Goal: Communication & Community: Participate in discussion

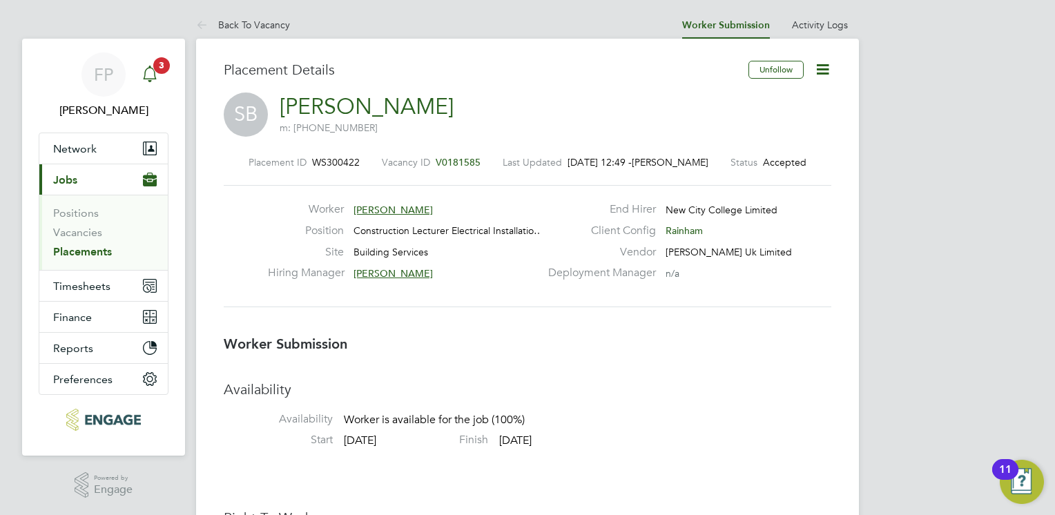
click at [152, 68] on icon "Main navigation" at bounding box center [150, 74] width 17 height 17
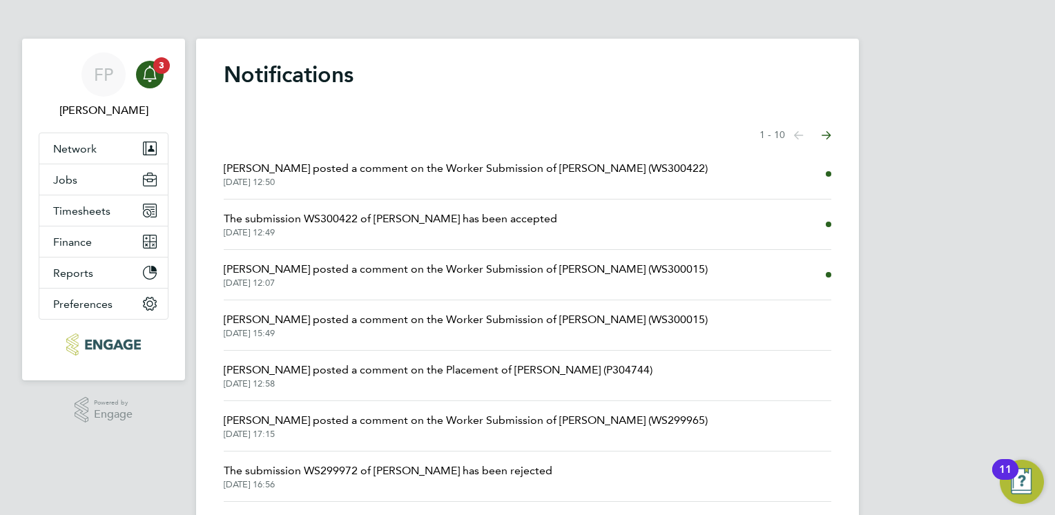
click at [516, 367] on span "[PERSON_NAME] posted a comment on the Placement of [PERSON_NAME] (P304744)" at bounding box center [438, 370] width 429 height 17
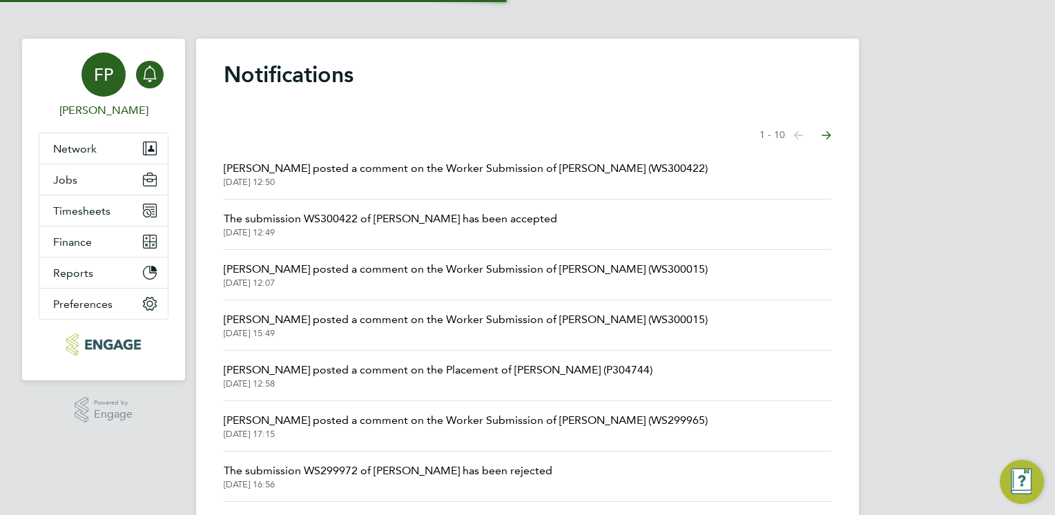
click at [90, 72] on div "FP" at bounding box center [103, 74] width 44 height 44
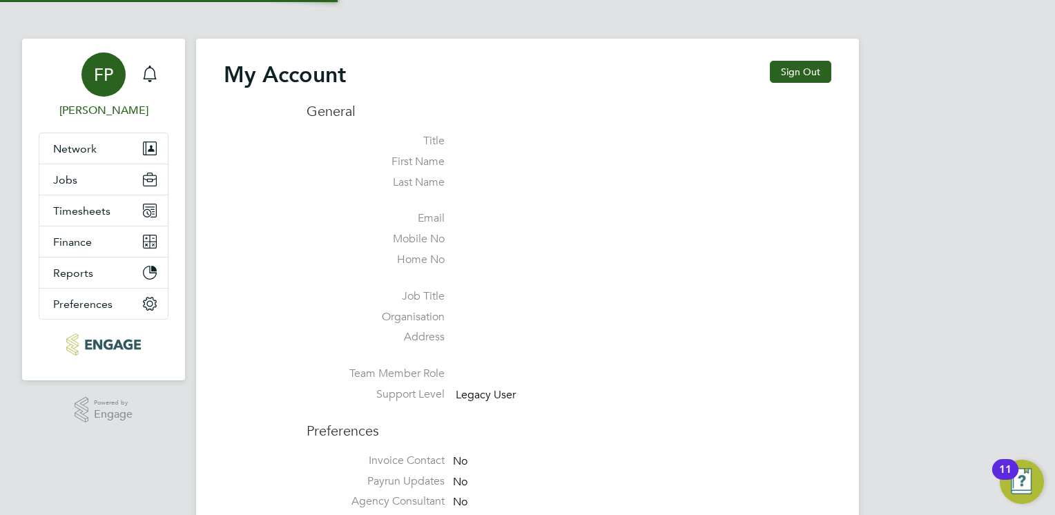
type input "Frank.Pocock@morganhunt.com"
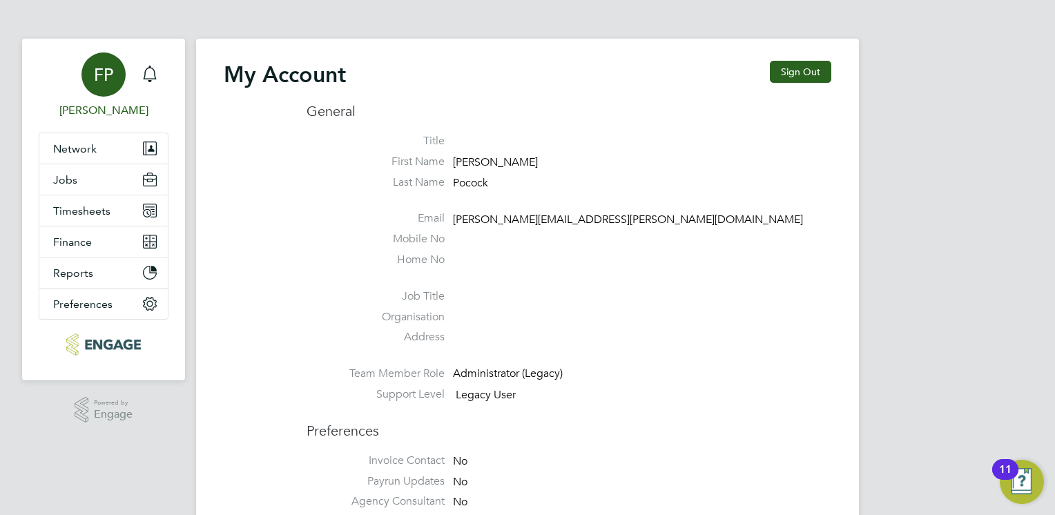
drag, startPoint x: 561, startPoint y: 76, endPoint x: 576, endPoint y: 68, distance: 17.9
click at [561, 76] on div "My Account Sign Out" at bounding box center [527, 81] width 607 height 41
click at [83, 184] on button "Jobs" at bounding box center [103, 179] width 128 height 30
click at [72, 175] on span "Jobs" at bounding box center [65, 179] width 24 height 13
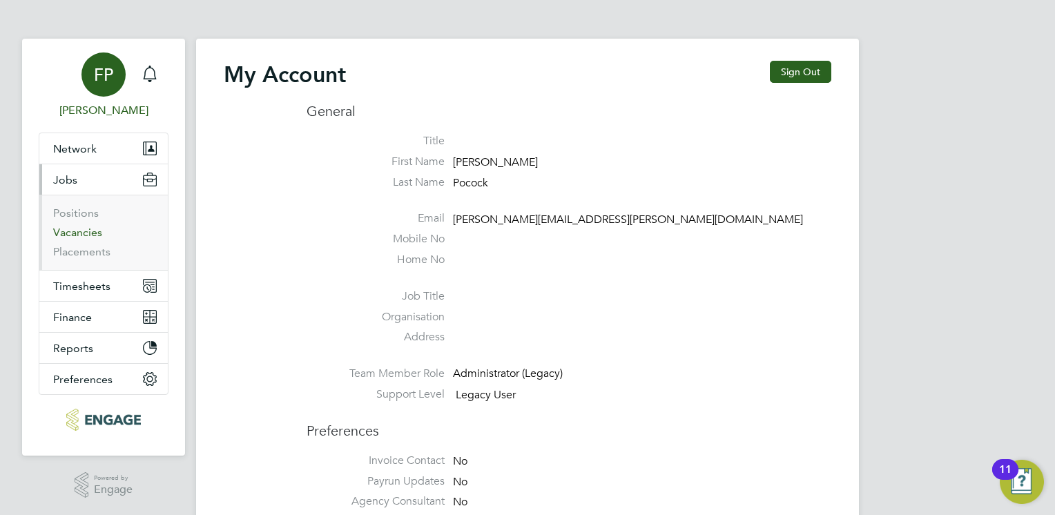
drag, startPoint x: 77, startPoint y: 231, endPoint x: 88, endPoint y: 233, distance: 11.4
click at [78, 231] on link "Vacancies" at bounding box center [77, 232] width 49 height 13
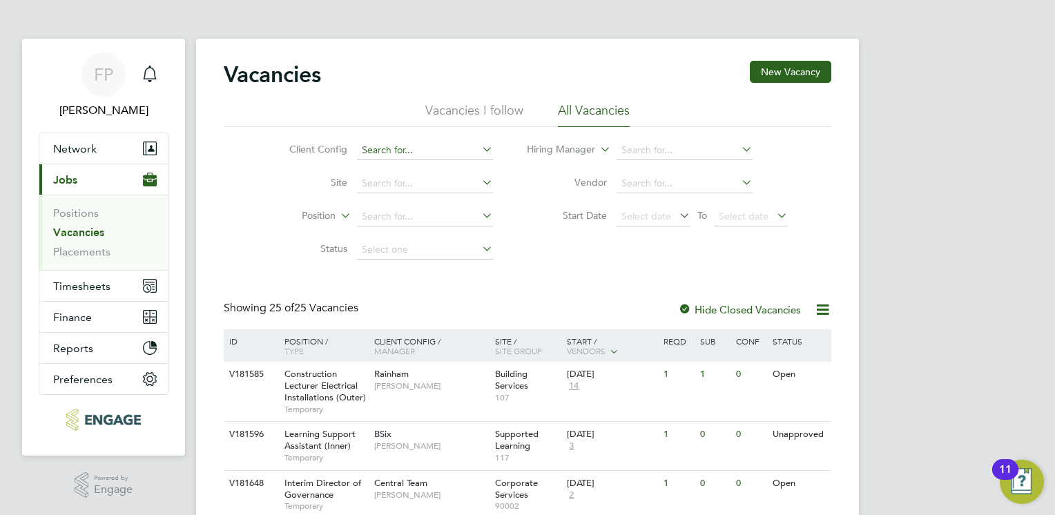
click at [413, 148] on input at bounding box center [425, 150] width 136 height 19
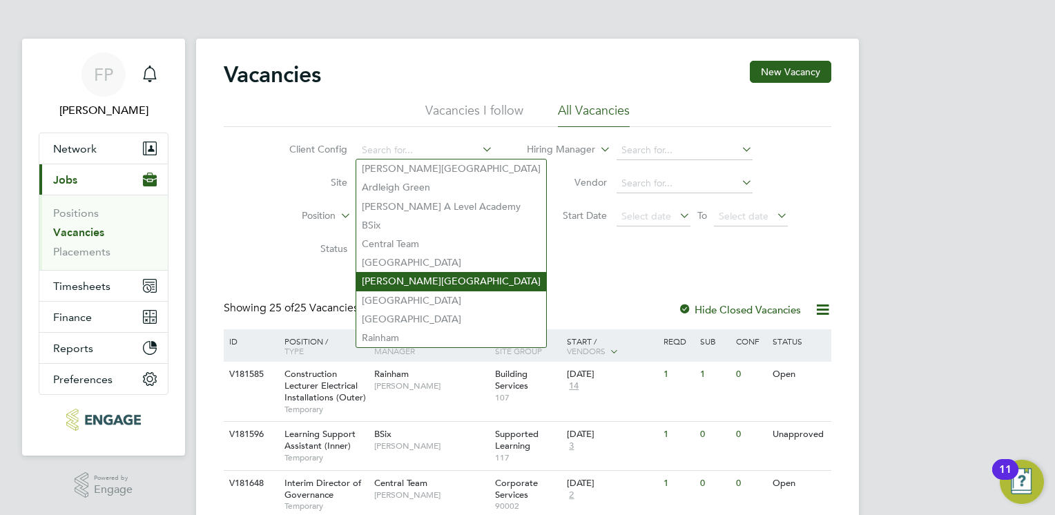
click at [406, 278] on li "[PERSON_NAME][GEOGRAPHIC_DATA]" at bounding box center [451, 281] width 190 height 19
type input "[PERSON_NAME][GEOGRAPHIC_DATA]"
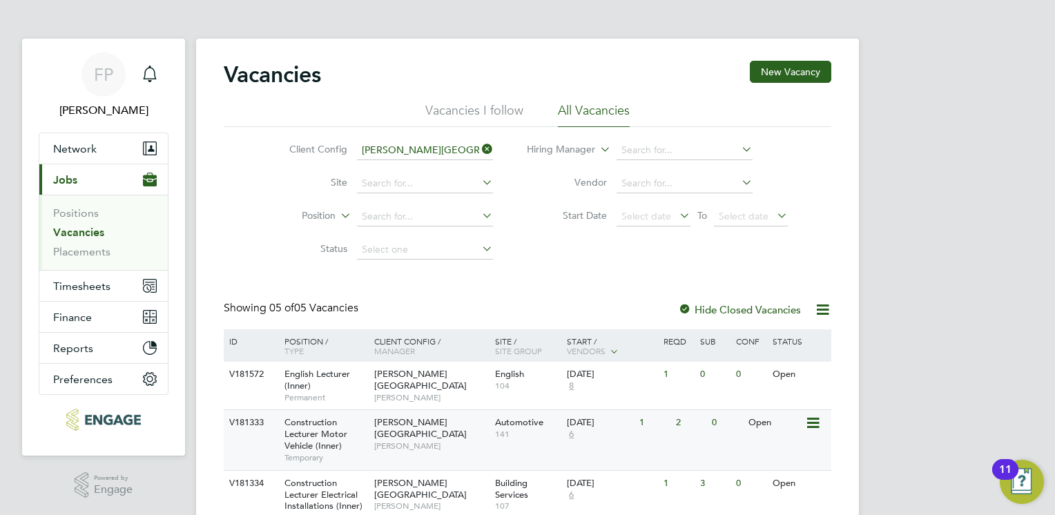
click at [320, 447] on span "Construction Lecturer Motor Vehicle (Inner)" at bounding box center [315, 433] width 63 height 35
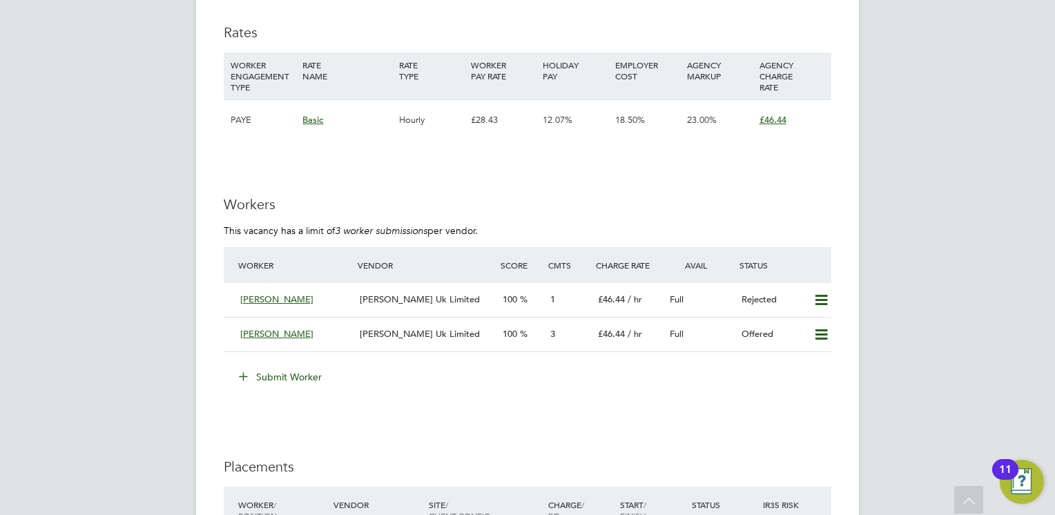
scroll to position [2416, 0]
click at [817, 333] on icon at bounding box center [820, 332] width 17 height 11
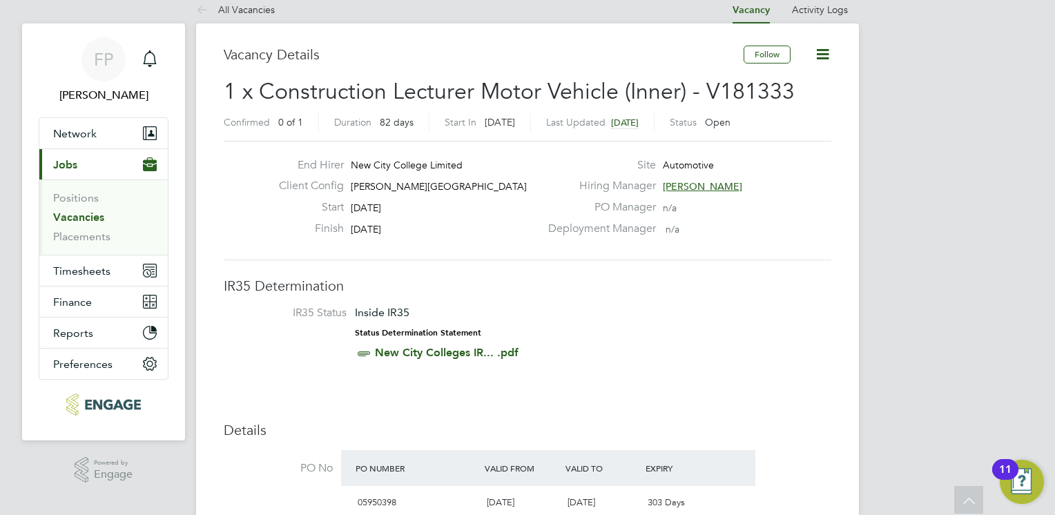
scroll to position [0, 0]
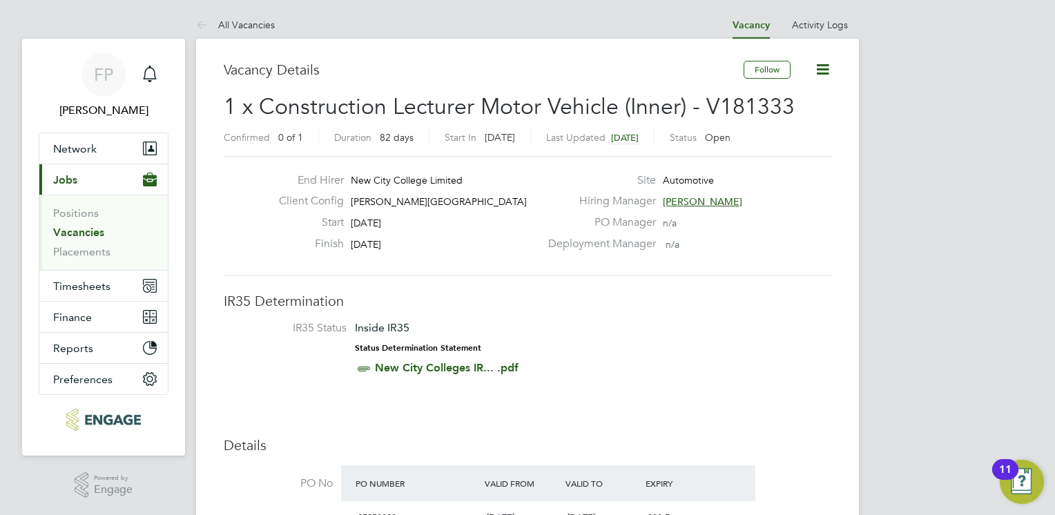
click at [820, 77] on icon at bounding box center [822, 69] width 17 height 17
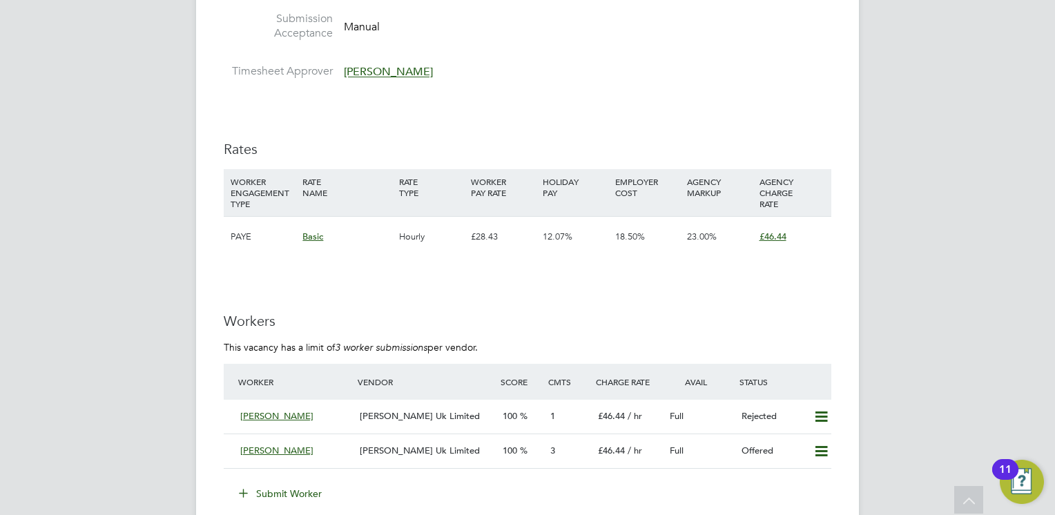
scroll to position [2485, 0]
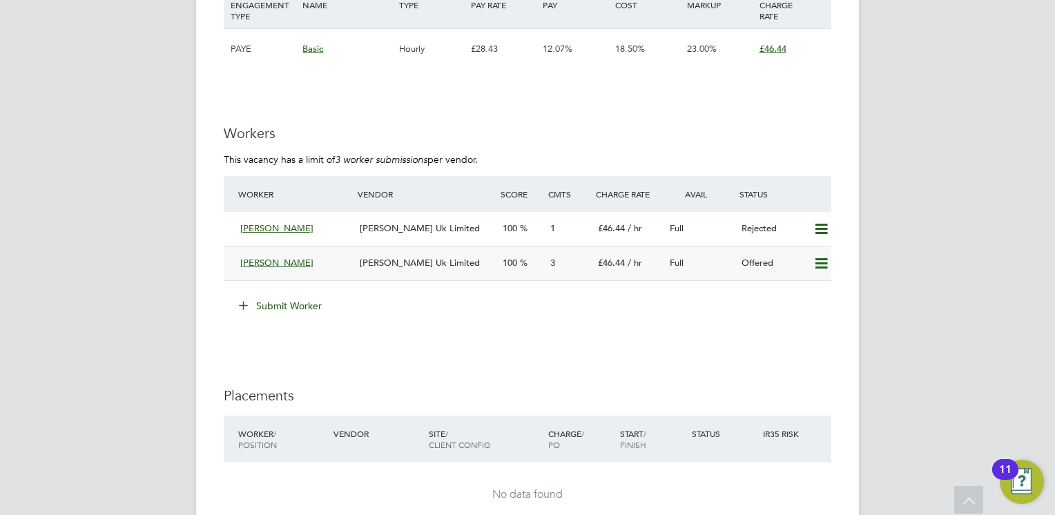
click at [821, 264] on icon at bounding box center [820, 263] width 17 height 11
click at [792, 289] on li "Confirm" at bounding box center [801, 292] width 52 height 19
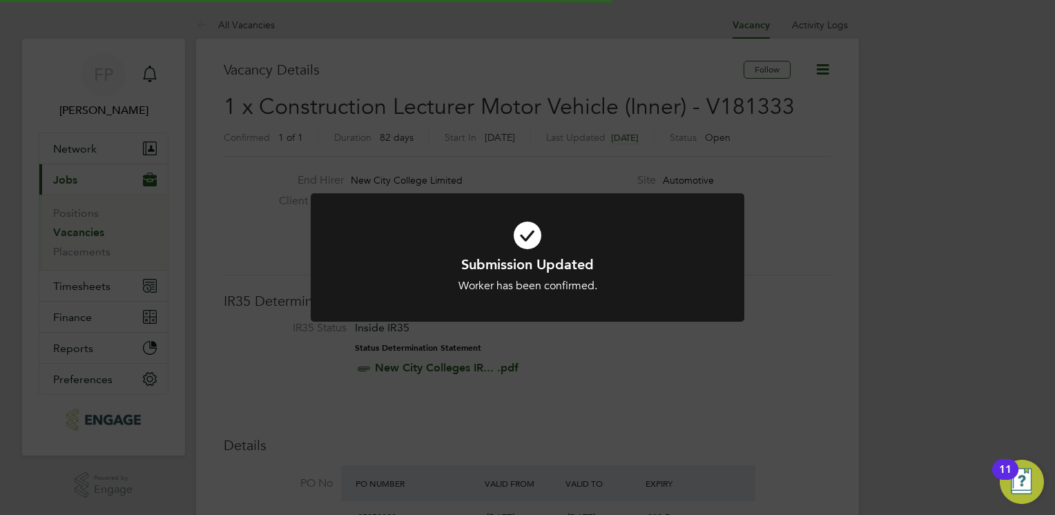
scroll to position [39, 120]
click at [803, 269] on div "Submission Updated Worker has been confirmed. Cancel Okay" at bounding box center [527, 257] width 1055 height 515
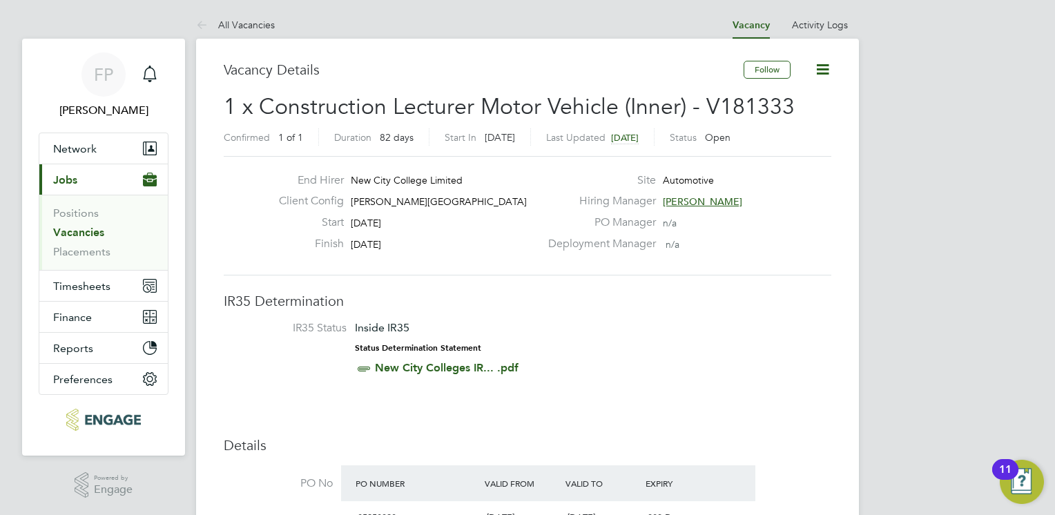
click at [818, 73] on icon at bounding box center [822, 69] width 17 height 17
click at [641, 206] on label "Hiring Manager" at bounding box center [598, 201] width 116 height 14
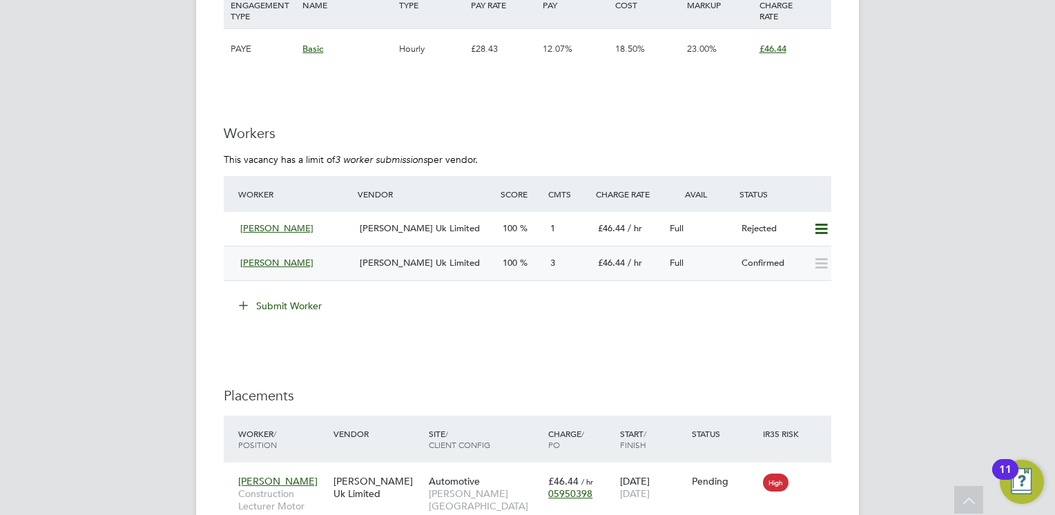
click at [335, 271] on div "[PERSON_NAME]" at bounding box center [294, 263] width 119 height 23
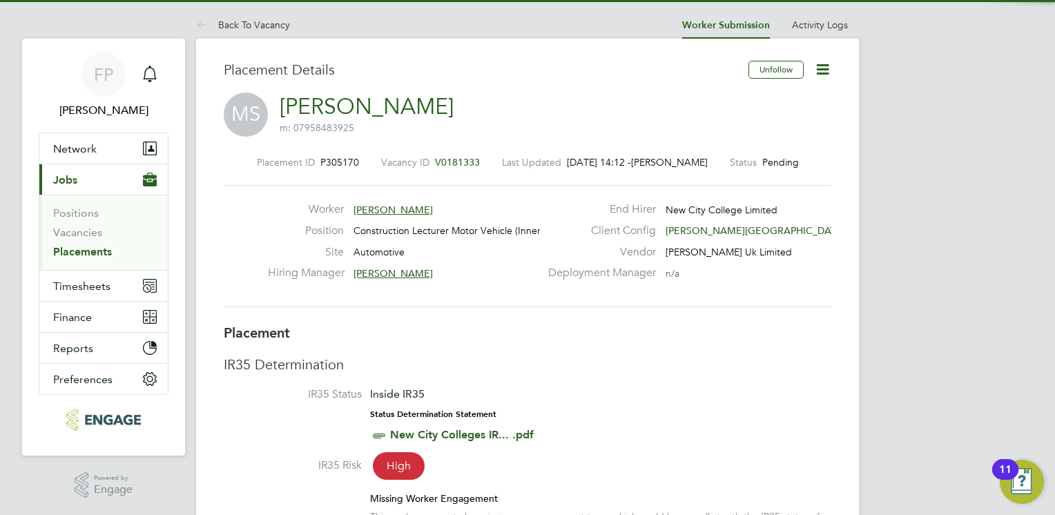
click at [817, 74] on icon at bounding box center [822, 69] width 17 height 17
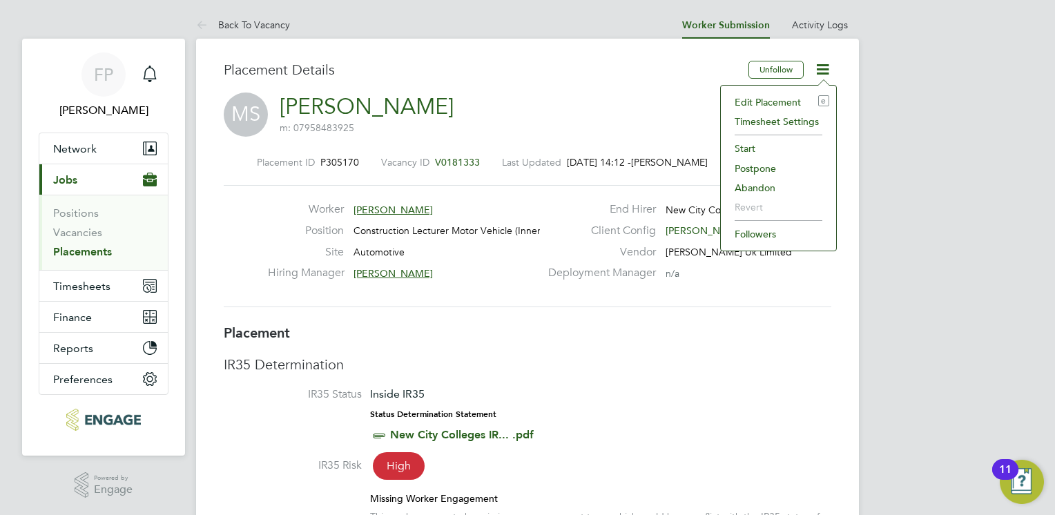
click at [750, 99] on li "Edit Placement e" at bounding box center [778, 102] width 101 height 19
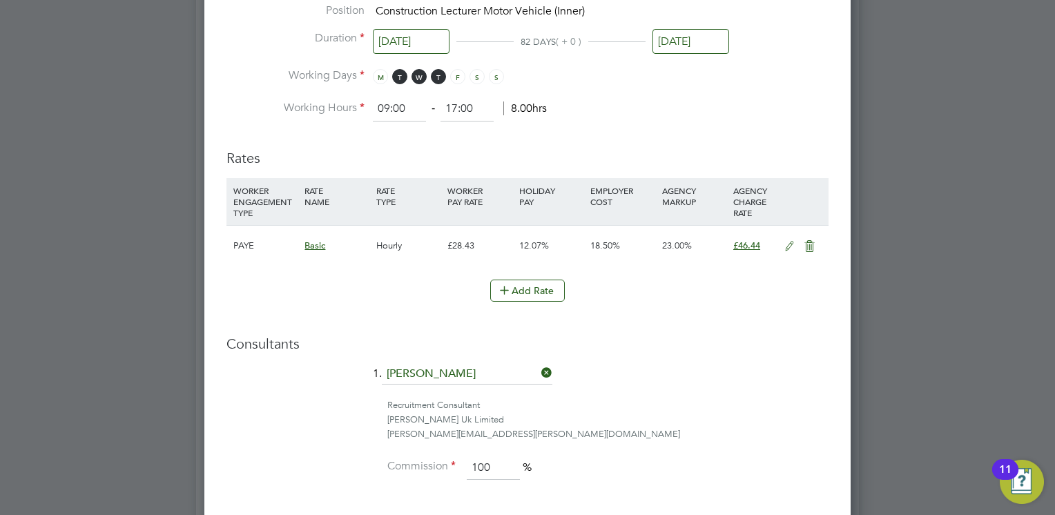
click at [787, 243] on icon at bounding box center [789, 246] width 17 height 11
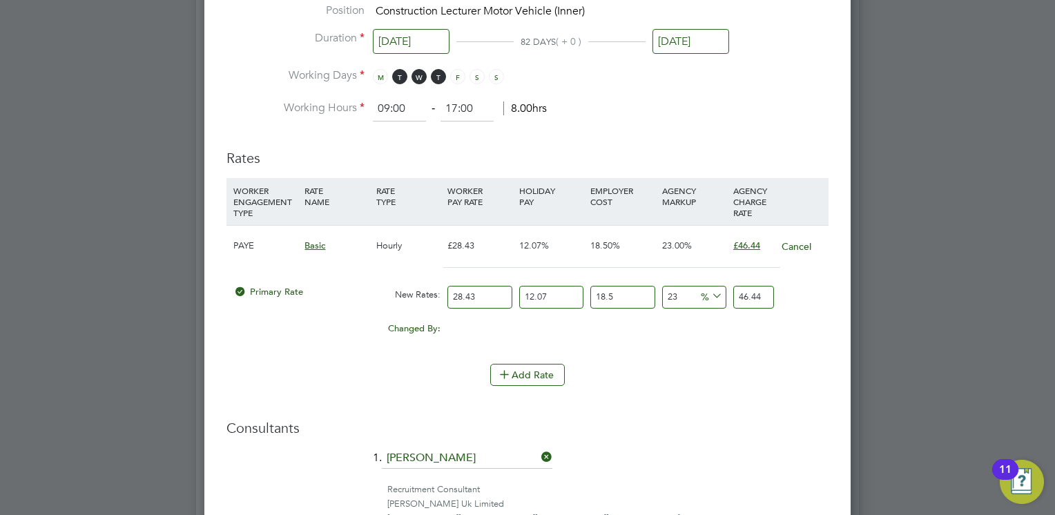
click at [496, 289] on input "28.43" at bounding box center [479, 297] width 64 height 23
type input "28.4"
type input "46.390726494"
type input "28"
type input "45.73733598"
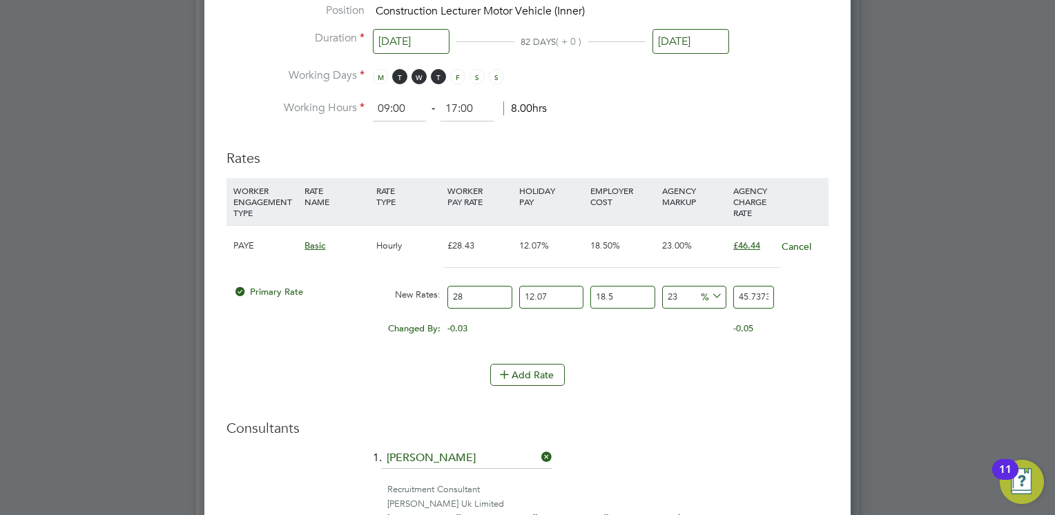
type input "2"
type input "3.26695257"
type input "4"
type input "6.53390514"
type input "45"
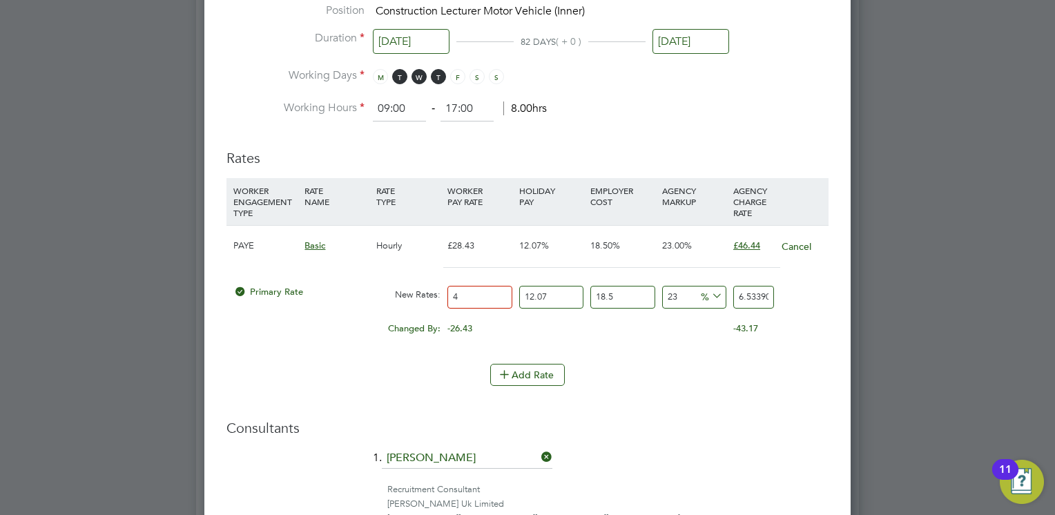
type input "73.506432825"
type input "45.00"
click at [762, 290] on input "73.506432825" at bounding box center [753, 297] width 41 height 23
drag, startPoint x: 770, startPoint y: 293, endPoint x: 741, endPoint y: 293, distance: 29.0
click at [741, 293] on input "73.506432825" at bounding box center [753, 297] width 41 height 23
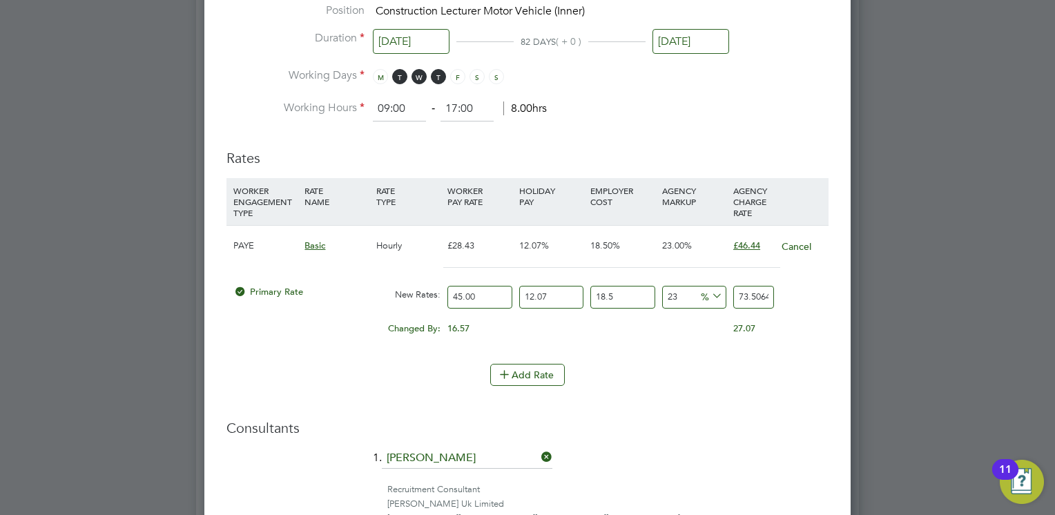
type input "1226152.880677726"
type input "732825"
type input "54826.82537883717"
type input "32825"
type input "5391.845876415647"
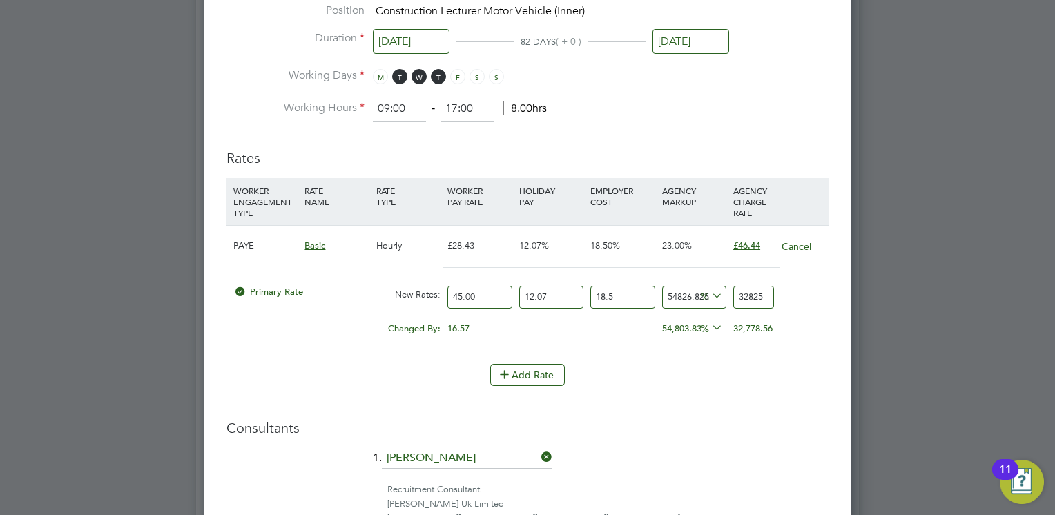
type input "3282"
type input "448.84992305433644"
type input "328"
type input "-46.45366604347937"
type input "32"
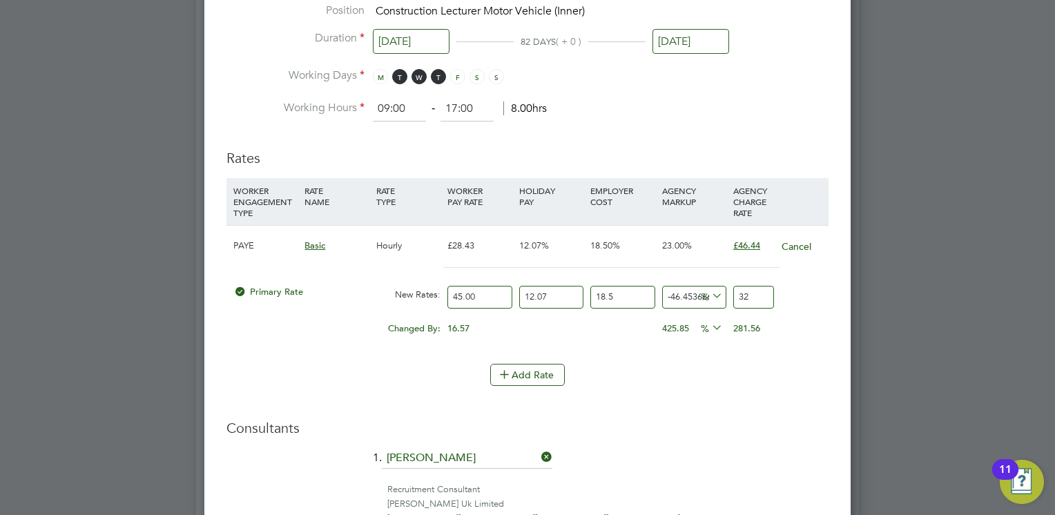
type input "-94.98003119157619"
type input "3"
type input "-89.96006238315238"
type input "6"
type input "7.0926679130412555"
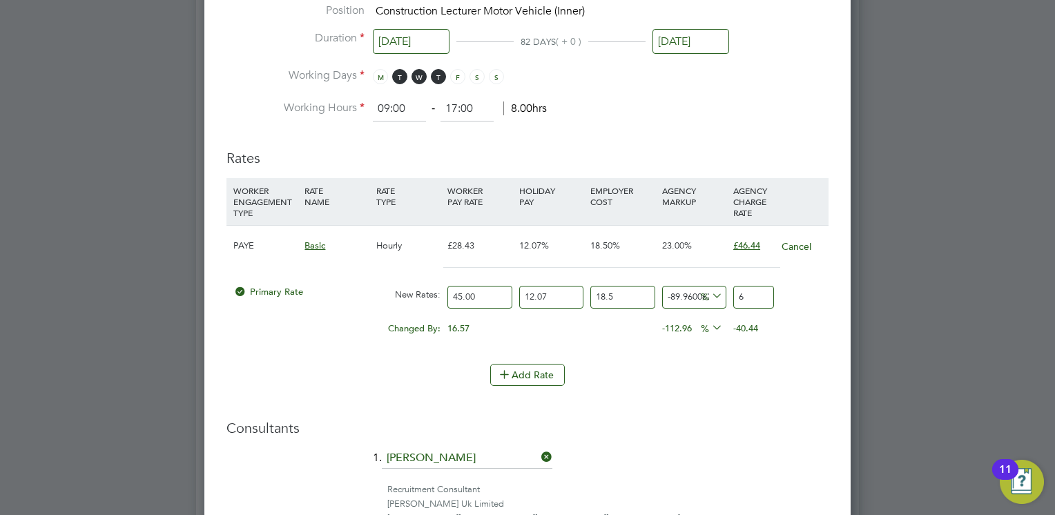
type input "64"
type input "8.598658555568399"
type input "64.9"
type input "8.7325243904597"
type input "64.98"
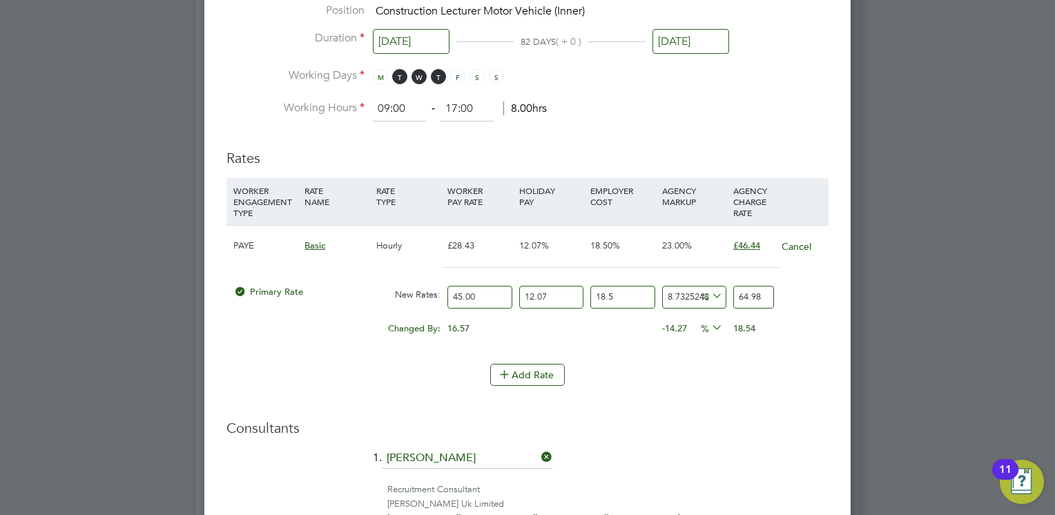
click at [763, 413] on ng-form "Deployment End Hirer New City College Limited Client Config Hackney Campus Vend…" at bounding box center [527, 113] width 602 height 1481
click at [801, 82] on li "Working Days M T W T F S S" at bounding box center [527, 82] width 602 height 28
drag, startPoint x: 810, startPoint y: 505, endPoint x: 810, endPoint y: 497, distance: 7.6
click at [810, 504] on div "[PERSON_NAME] Uk Limited" at bounding box center [607, 504] width 441 height 14
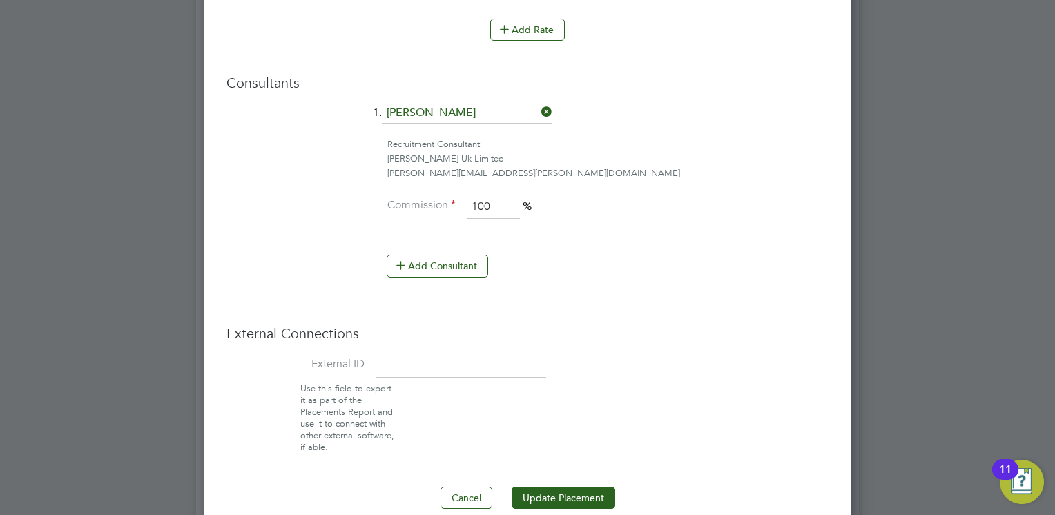
scroll to position [1450, 0]
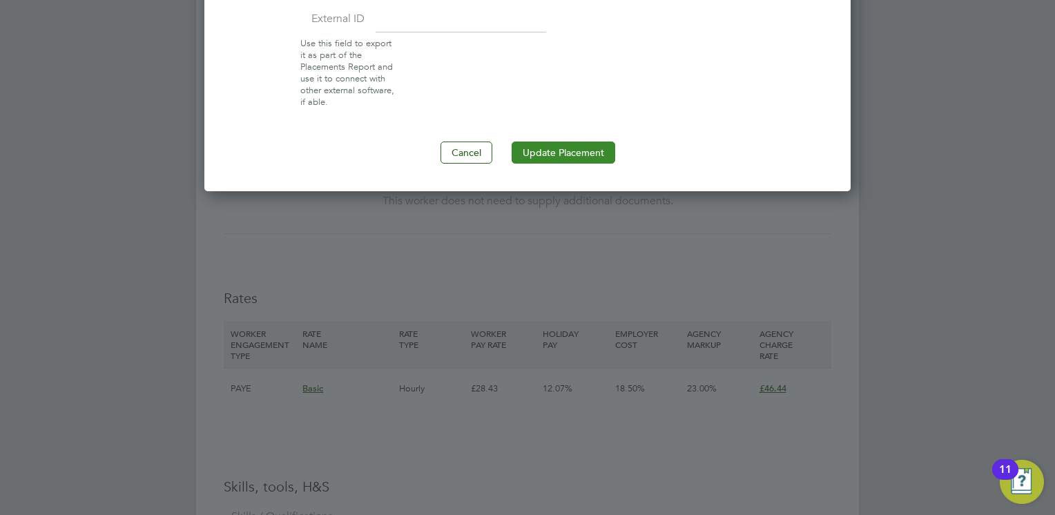
click at [587, 143] on button "Update Placement" at bounding box center [564, 153] width 104 height 22
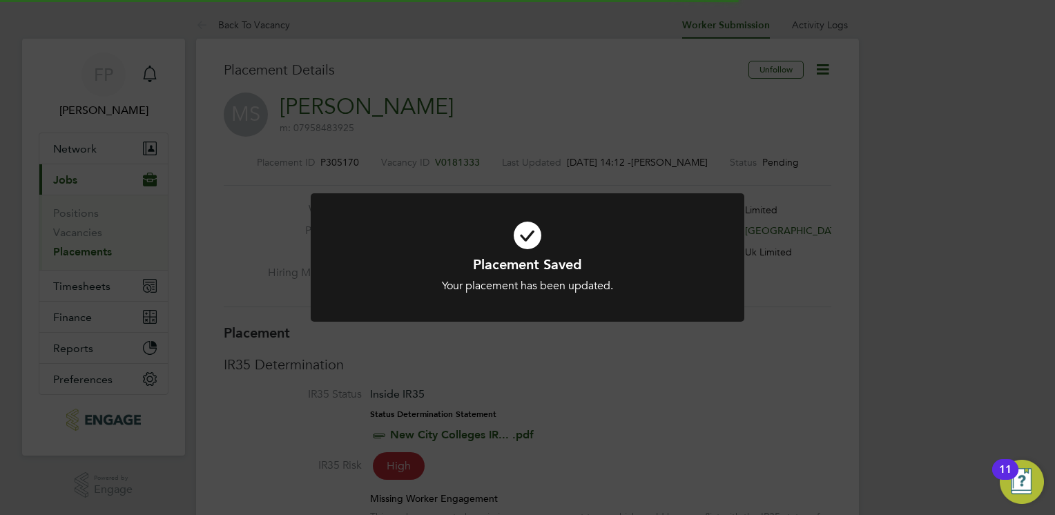
scroll to position [41, 97]
click at [676, 116] on div "Placement Saved Your placement has been updated. Cancel Okay" at bounding box center [527, 257] width 1055 height 515
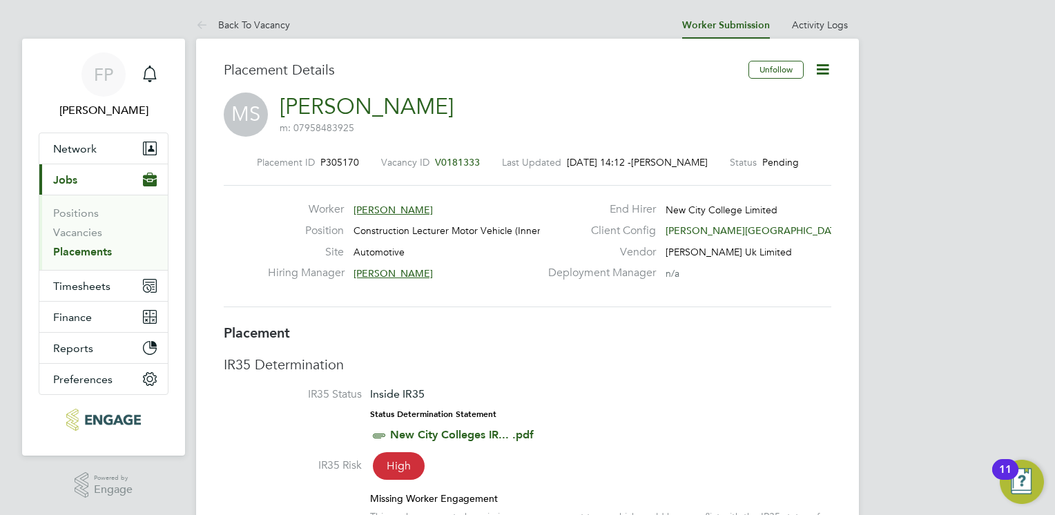
click at [826, 67] on icon at bounding box center [822, 69] width 17 height 17
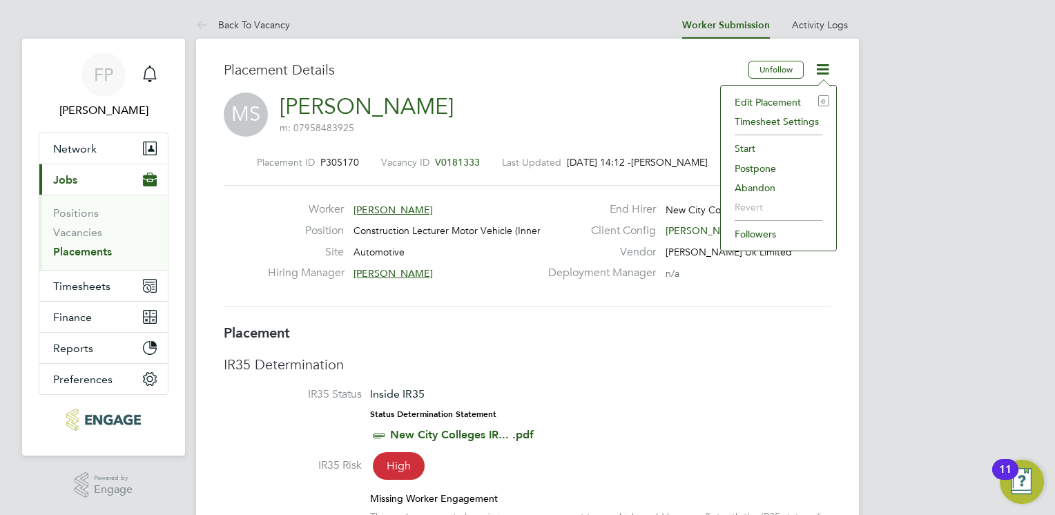
click at [658, 108] on div "MS Mohamed Sharif m: 07958483925" at bounding box center [527, 116] width 607 height 47
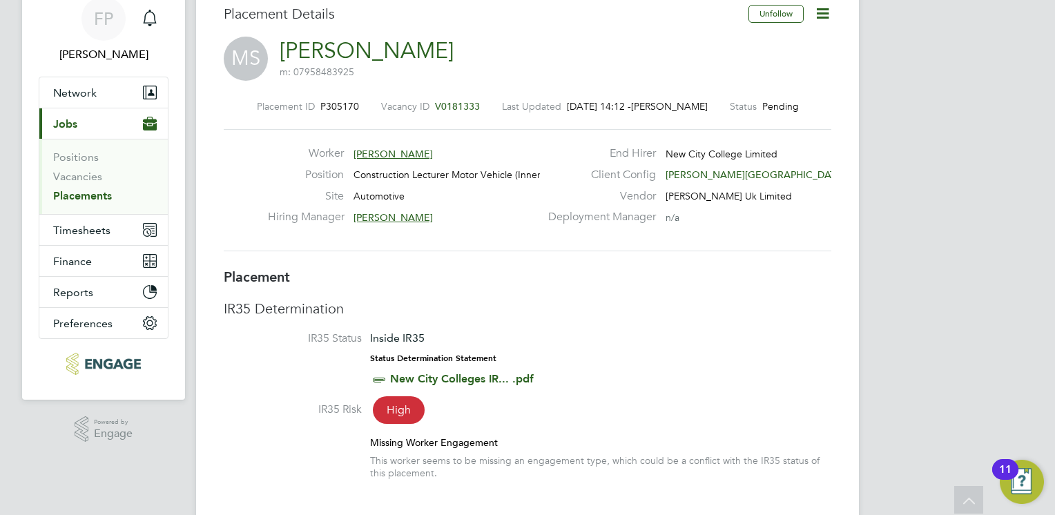
scroll to position [0, 0]
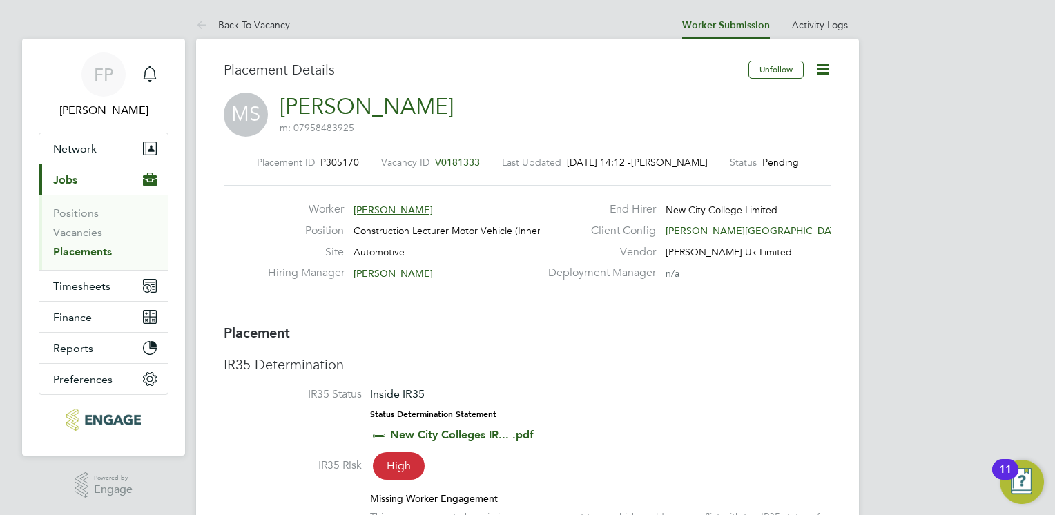
click at [823, 71] on icon at bounding box center [822, 69] width 17 height 17
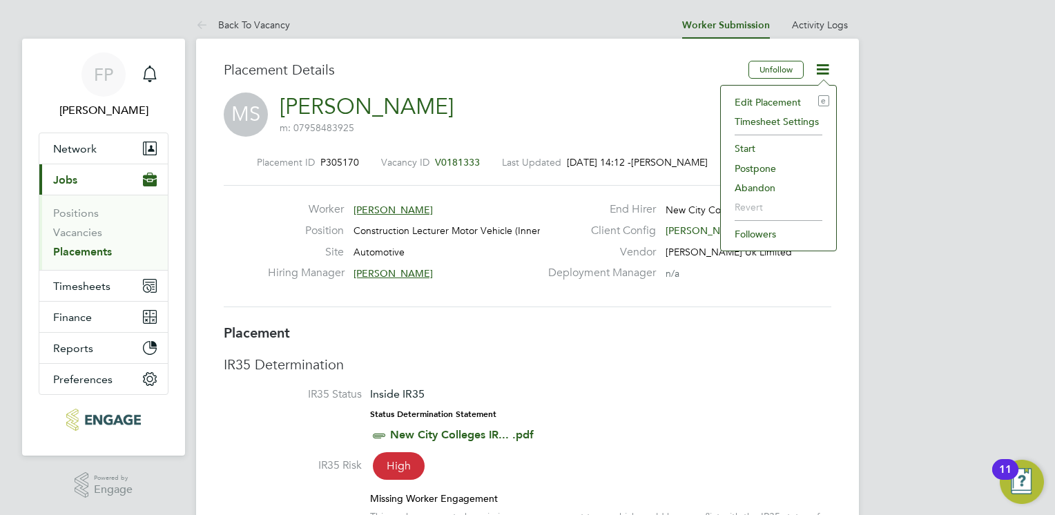
click at [638, 99] on div "MS Mohamed Sharif m: 07958483925" at bounding box center [527, 116] width 607 height 47
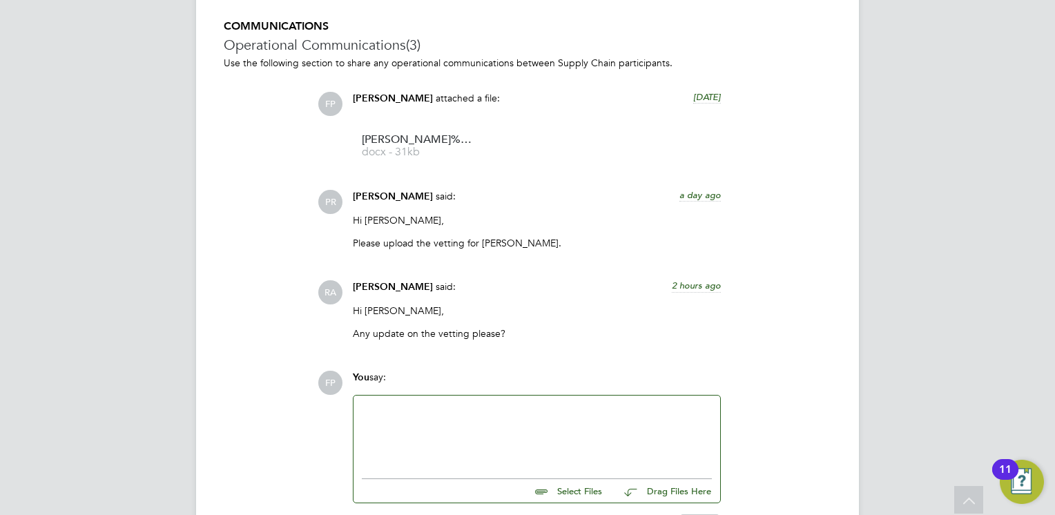
scroll to position [2149, 0]
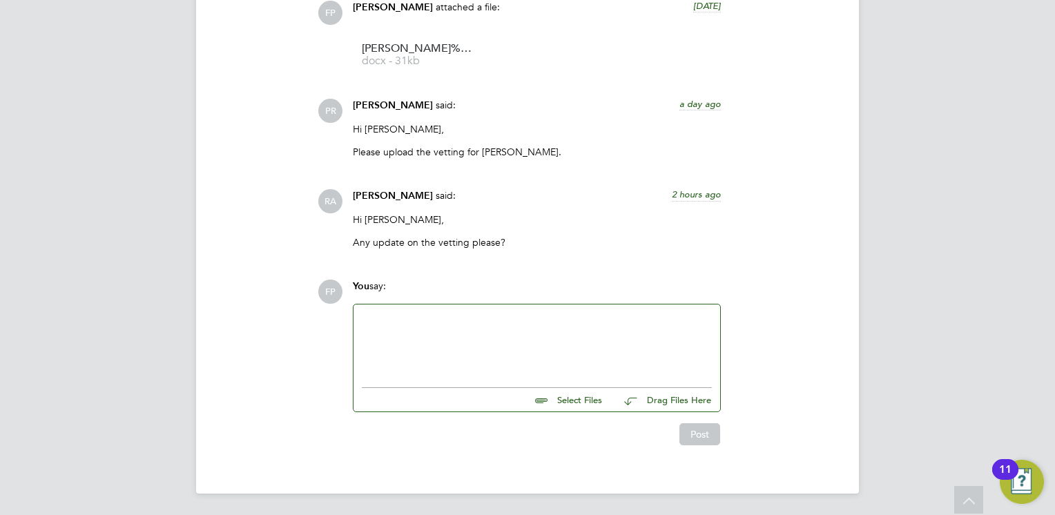
click at [600, 392] on input "file" at bounding box center [608, 397] width 207 height 19
type input "C:\fakepath\Moh dbs update servvice.PNG"
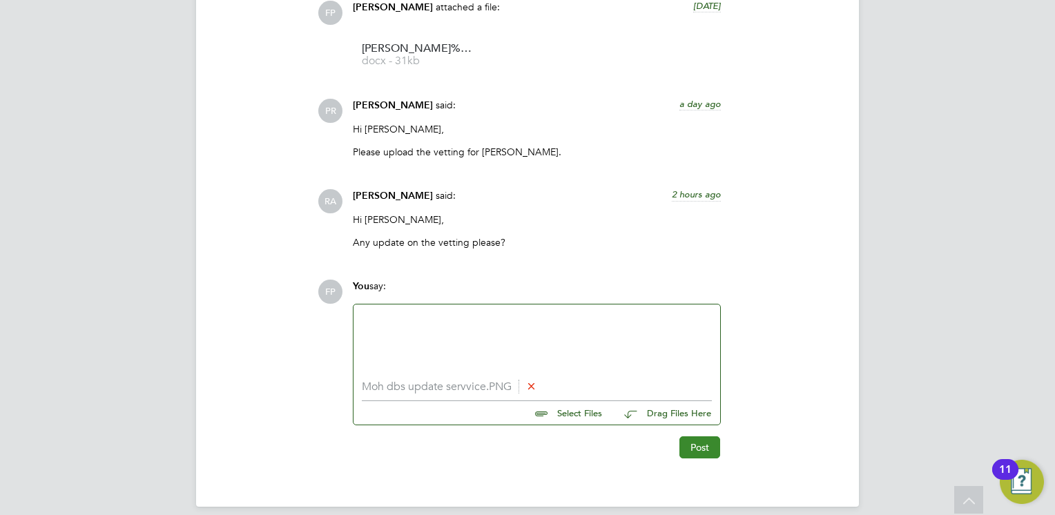
click at [707, 449] on button "Post" at bounding box center [699, 447] width 41 height 22
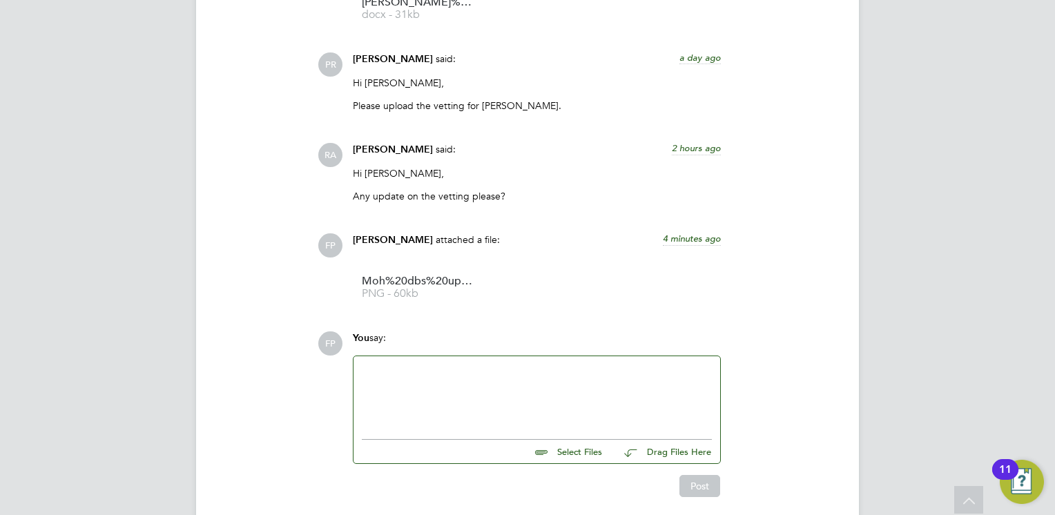
scroll to position [2248, 0]
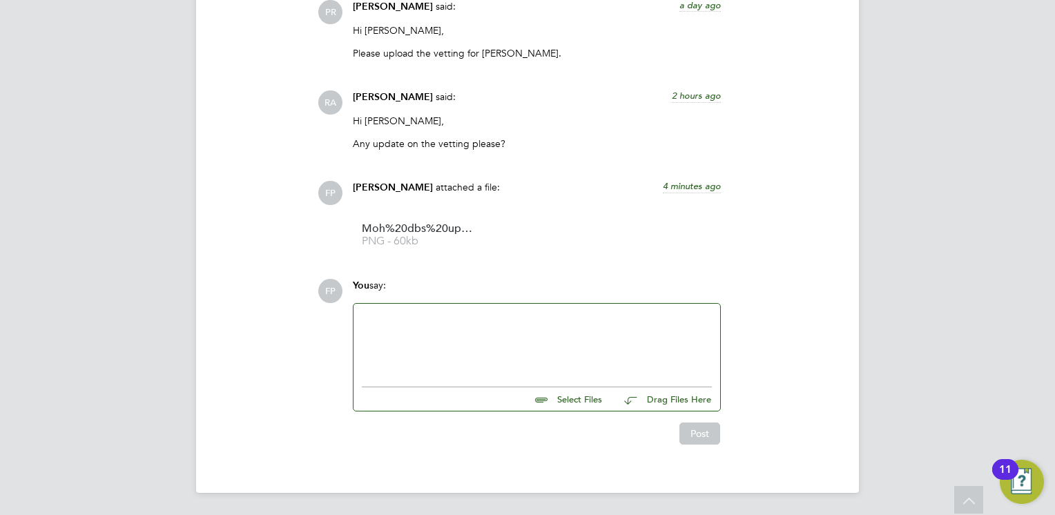
click at [567, 400] on input "file" at bounding box center [608, 396] width 207 height 19
type input "C:\fakepath\Dbs Certificate And Update Service - moh.pdf"
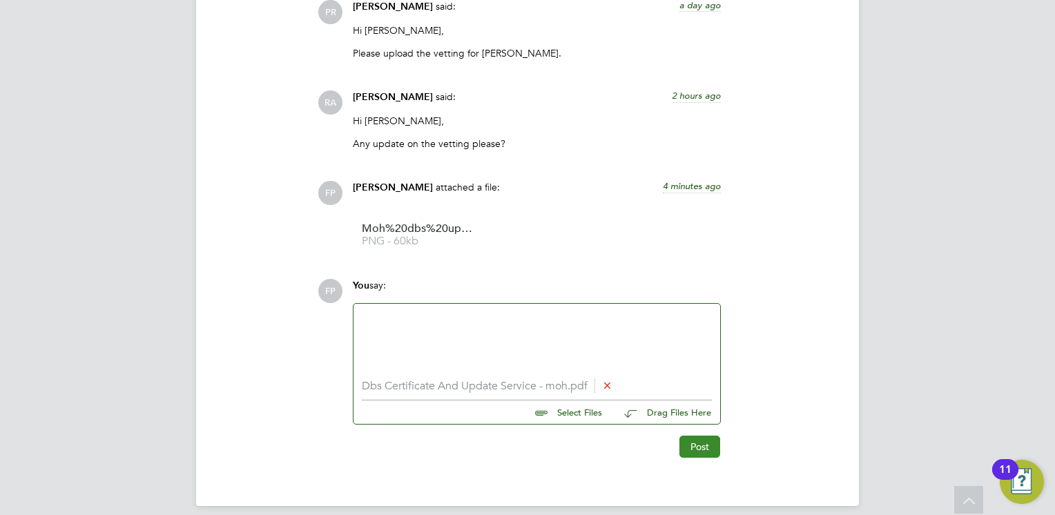
click at [697, 447] on button "Post" at bounding box center [699, 447] width 41 height 22
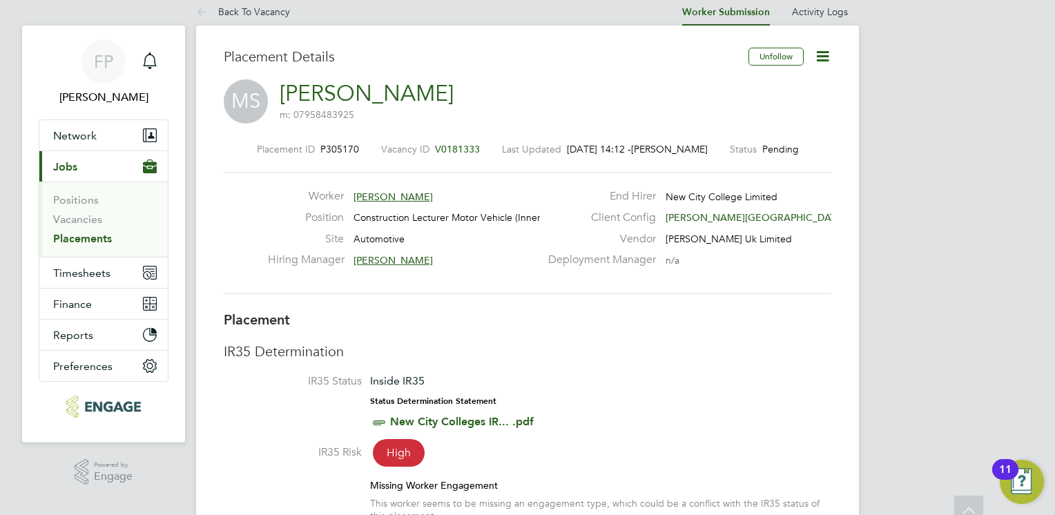
scroll to position [0, 0]
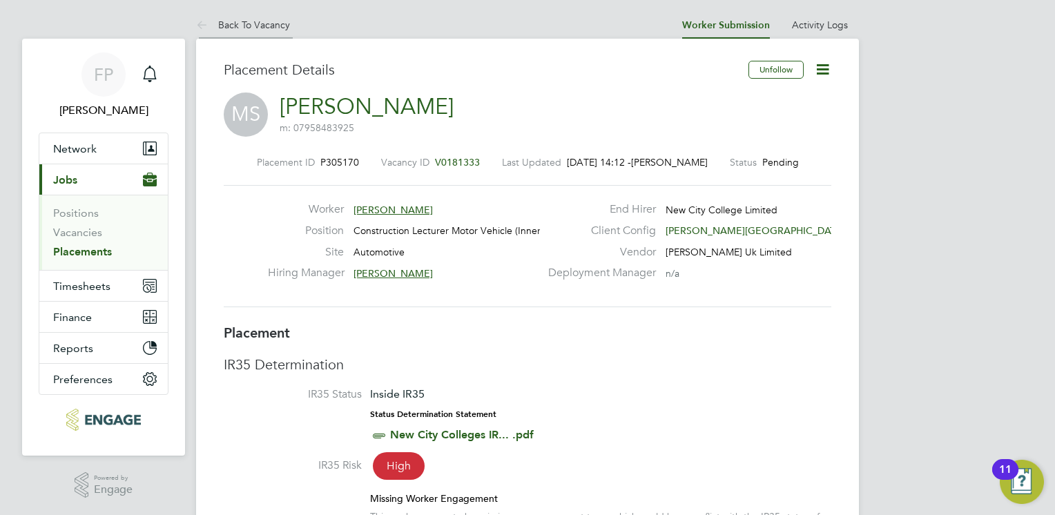
click at [211, 21] on icon at bounding box center [204, 25] width 17 height 17
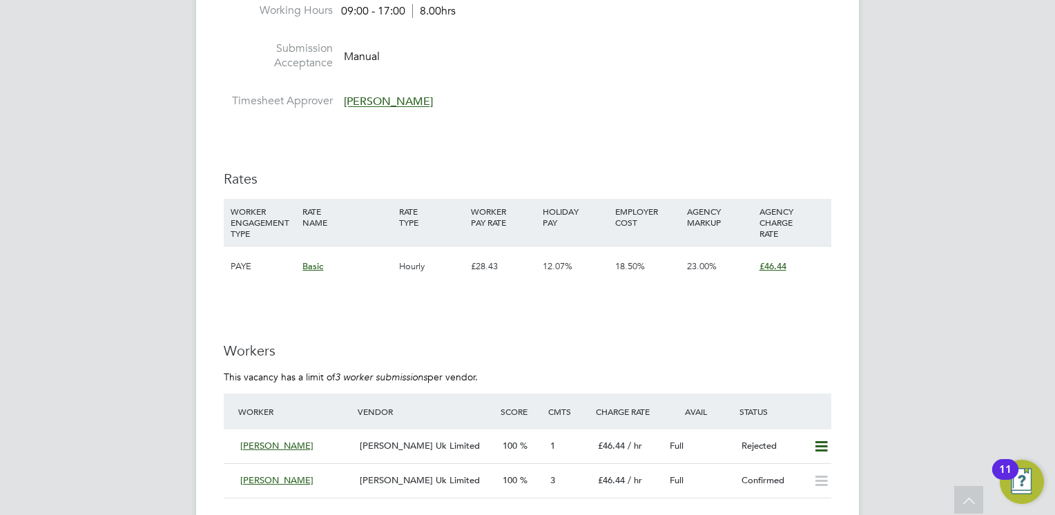
scroll to position [2347, 0]
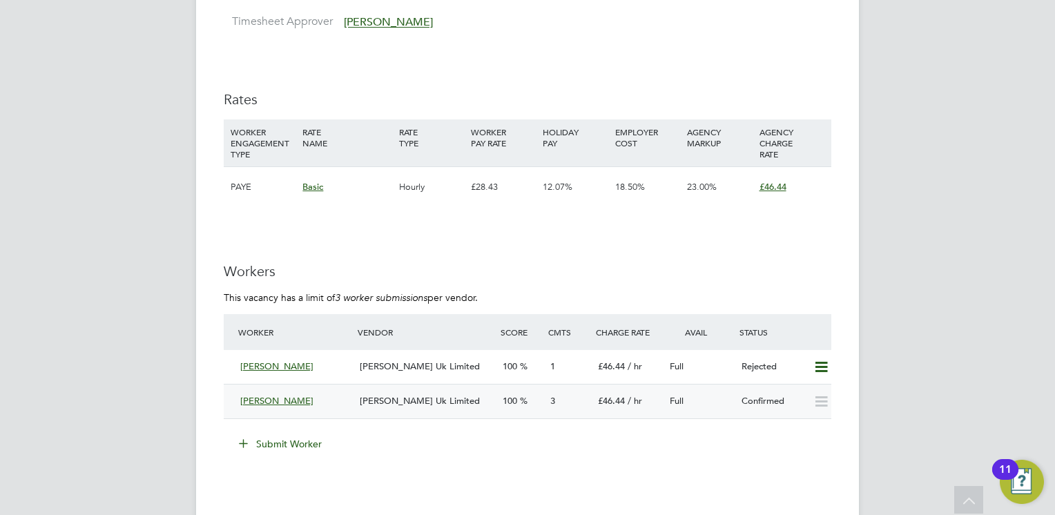
click at [406, 402] on span "[PERSON_NAME] Uk Limited" at bounding box center [420, 401] width 120 height 12
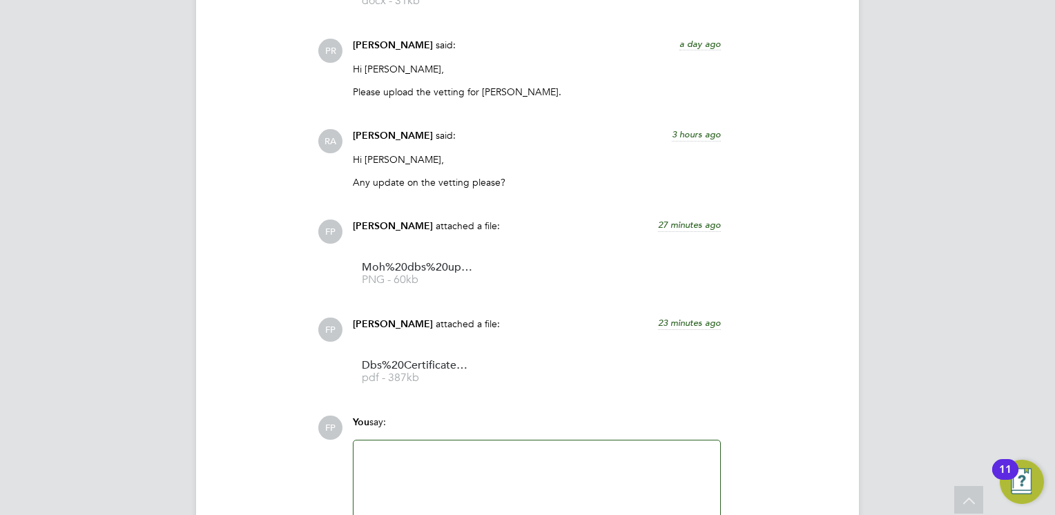
scroll to position [2207, 0]
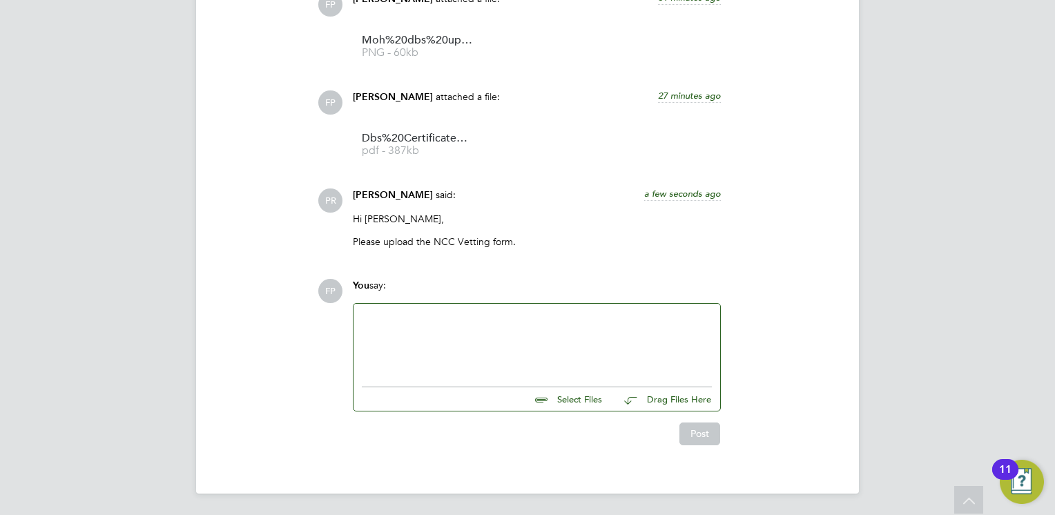
click at [395, 310] on div at bounding box center [536, 342] width 367 height 76
click at [520, 353] on div at bounding box center [537, 341] width 350 height 59
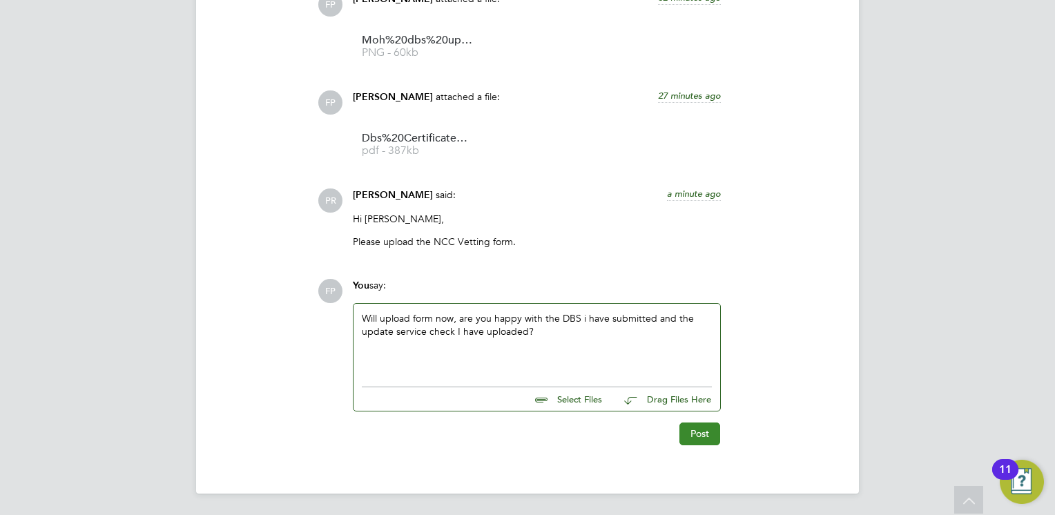
click at [696, 431] on button "Post" at bounding box center [699, 433] width 41 height 22
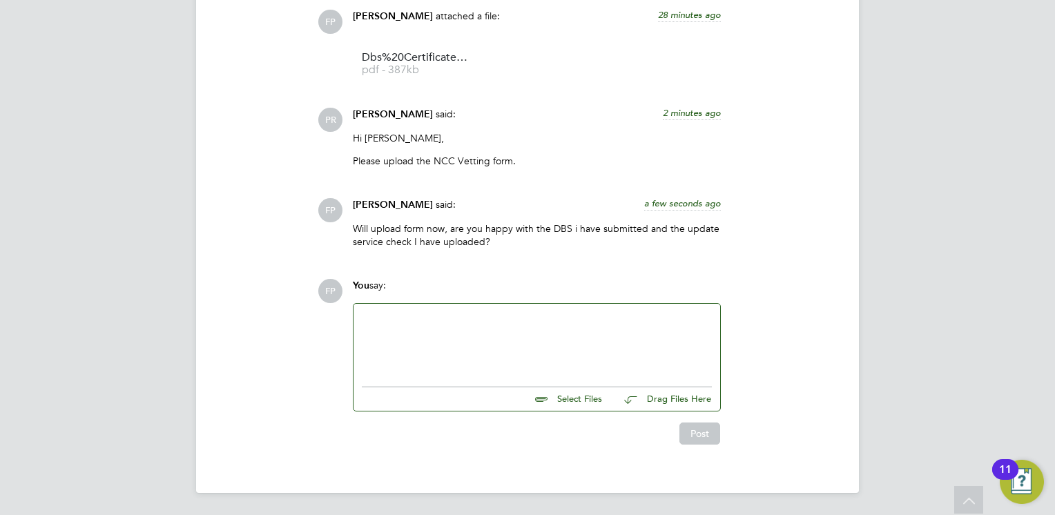
click at [556, 400] on input "file" at bounding box center [608, 396] width 207 height 19
click at [572, 397] on input "file" at bounding box center [608, 396] width 207 height 19
type input "C:\fakepath\Mo Sharif - NCC Vetting New.docx"
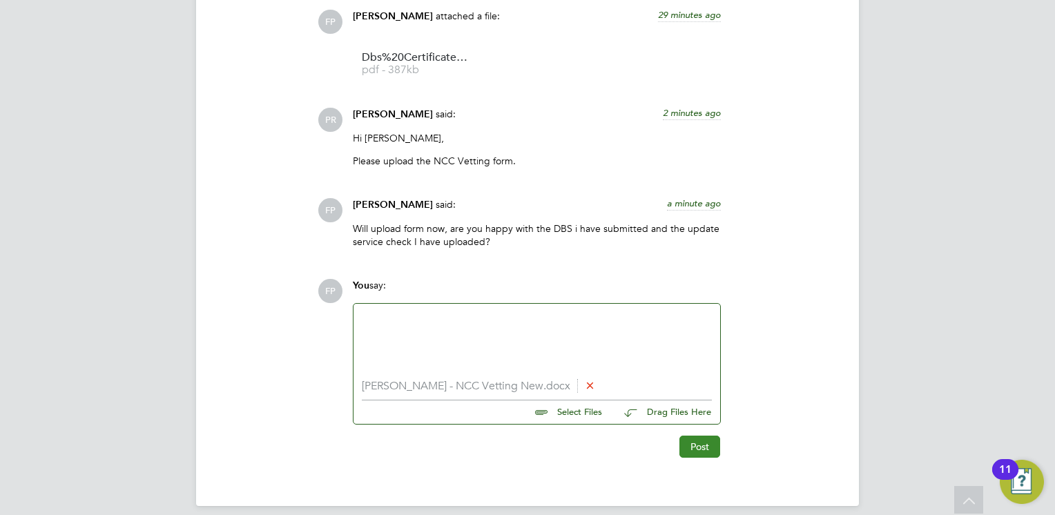
click at [699, 439] on button "Post" at bounding box center [699, 447] width 41 height 22
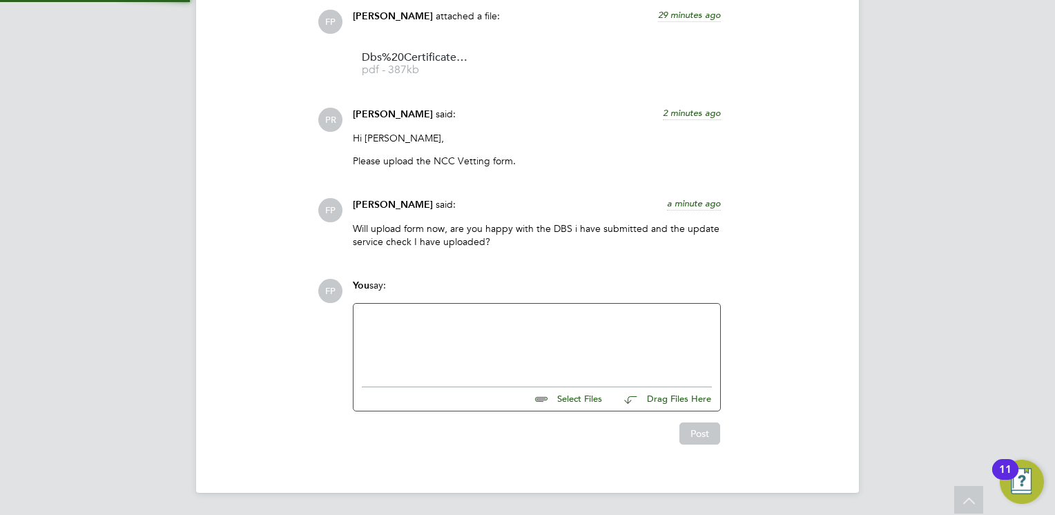
scroll to position [1706, 0]
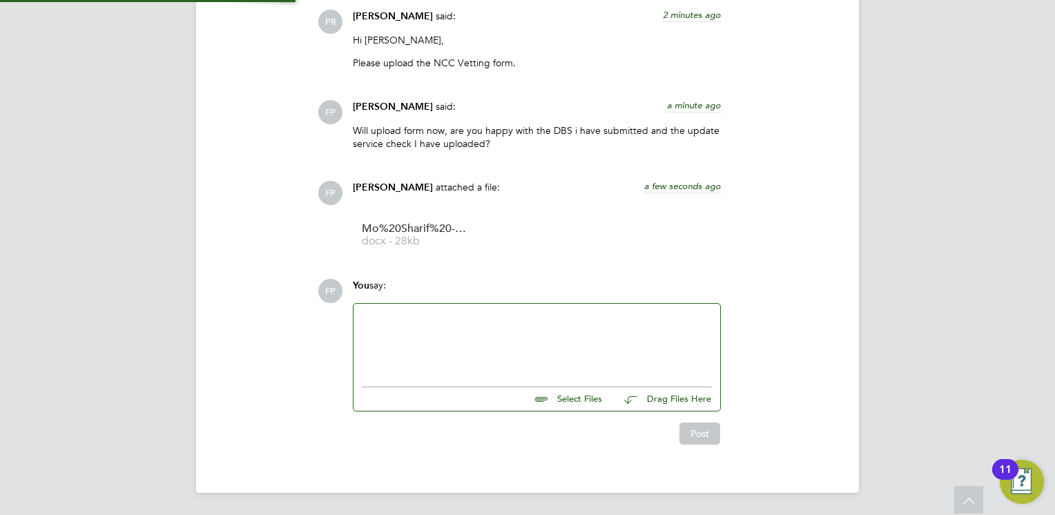
drag, startPoint x: 487, startPoint y: 342, endPoint x: 466, endPoint y: 327, distance: 25.7
click at [486, 342] on div at bounding box center [537, 341] width 350 height 59
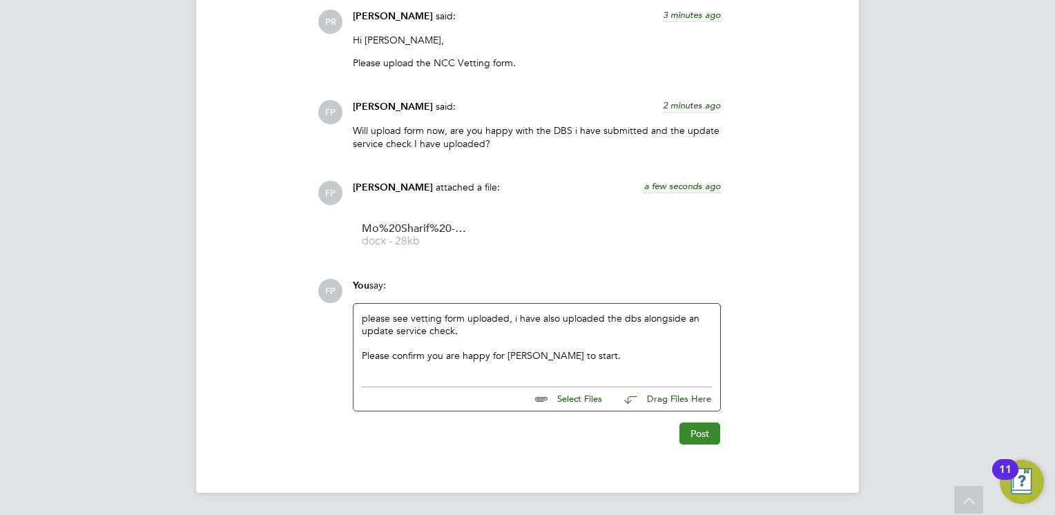
click at [692, 442] on button "Post" at bounding box center [699, 433] width 41 height 22
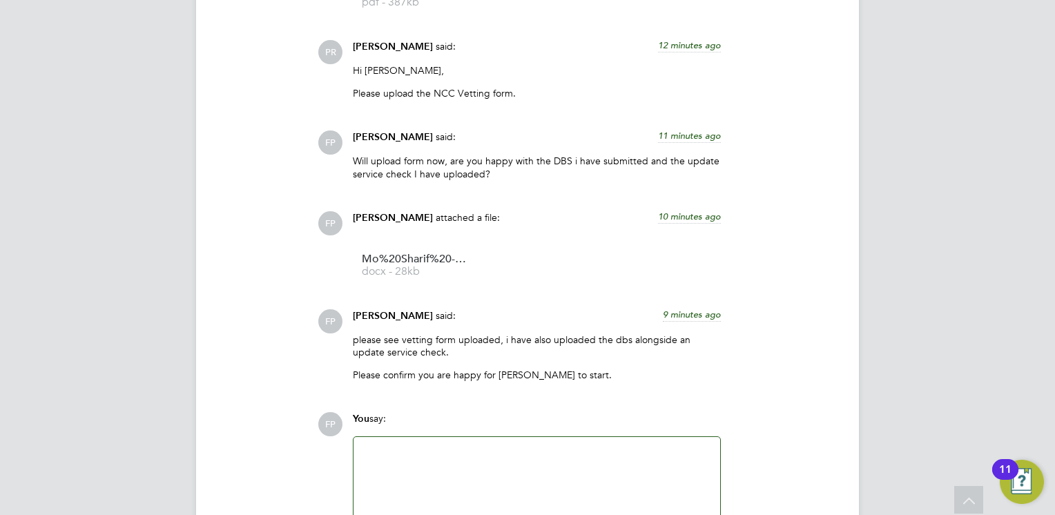
scroll to position [1671, 0]
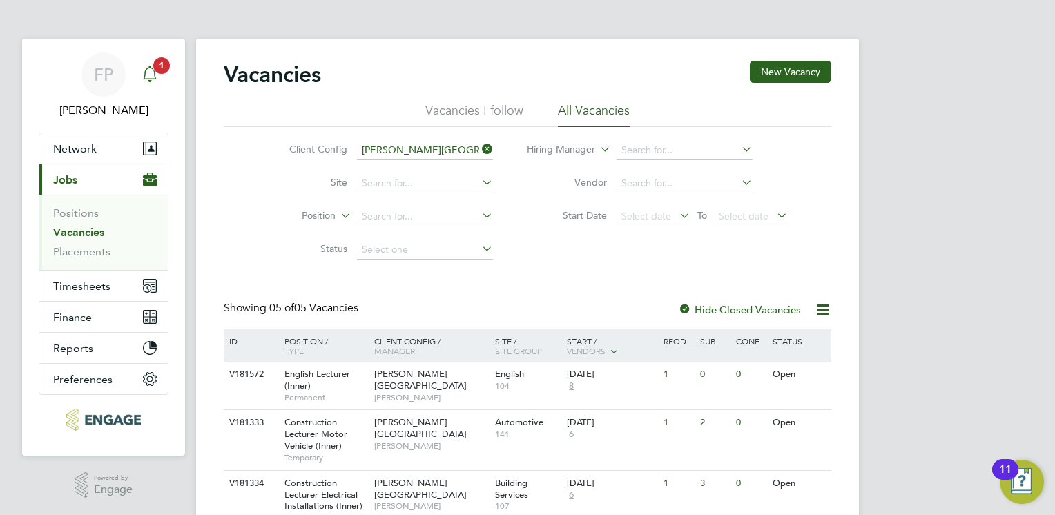
click at [155, 76] on icon "Main navigation" at bounding box center [149, 73] width 13 height 14
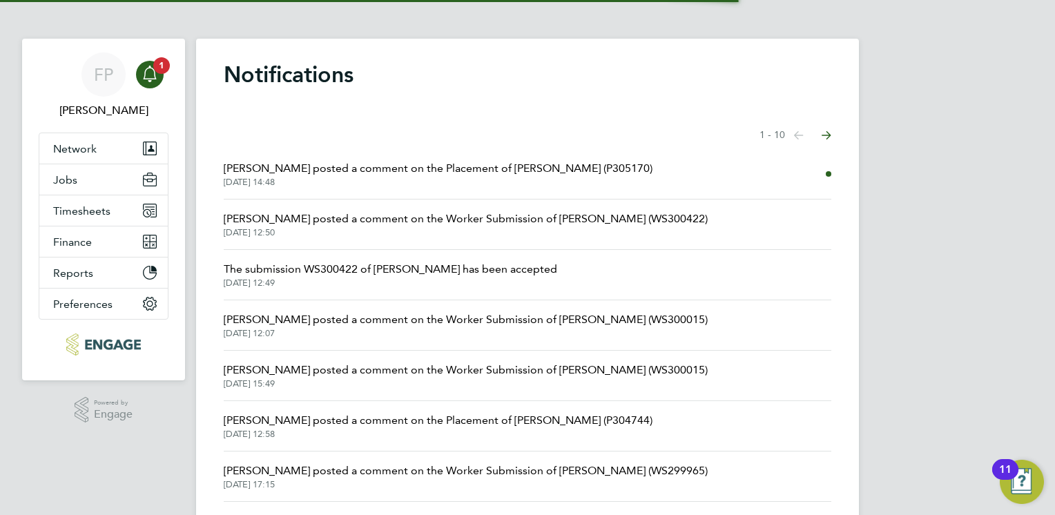
click at [414, 178] on span "[DATE] 14:48" at bounding box center [438, 182] width 429 height 11
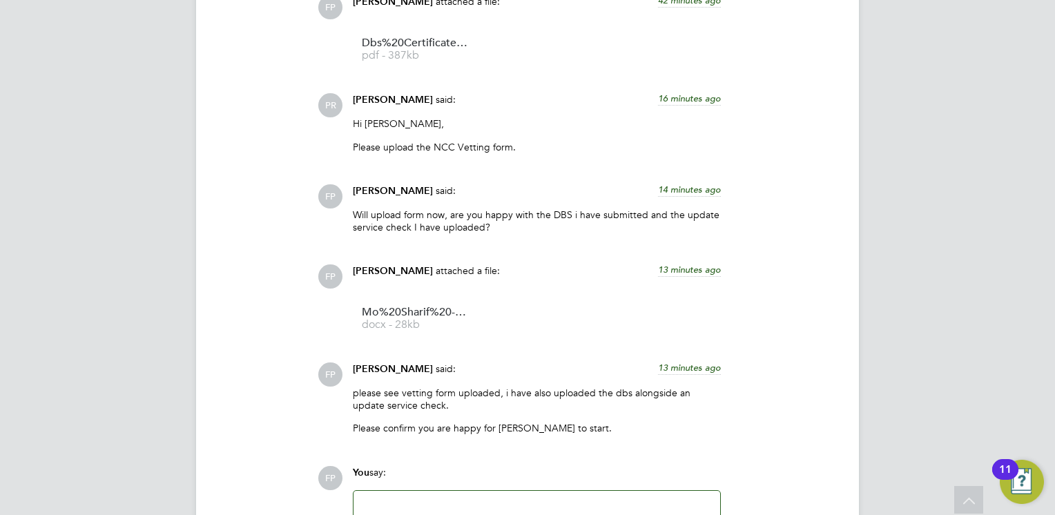
scroll to position [1450, 0]
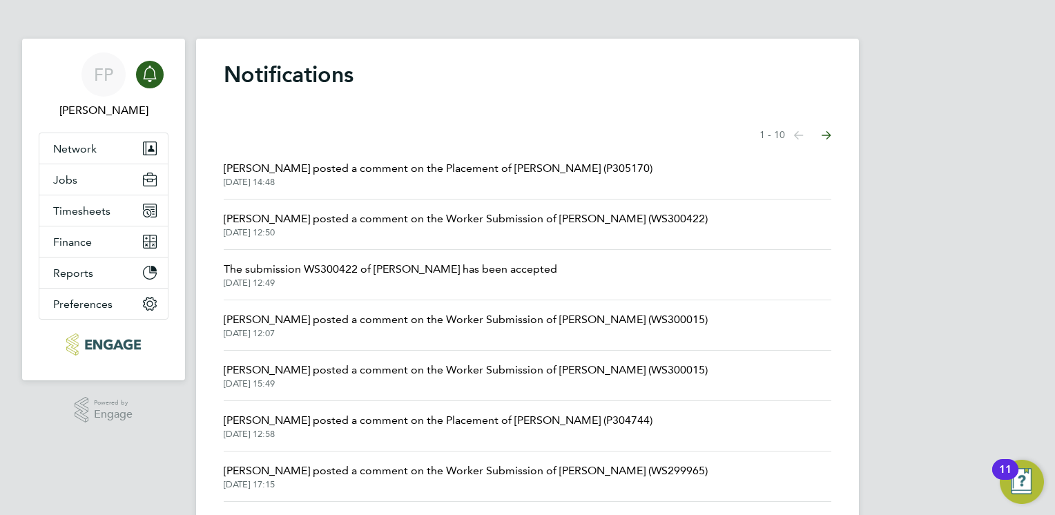
click at [380, 166] on span "[PERSON_NAME] posted a comment on the Placement of [PERSON_NAME] (P305170)" at bounding box center [438, 168] width 429 height 17
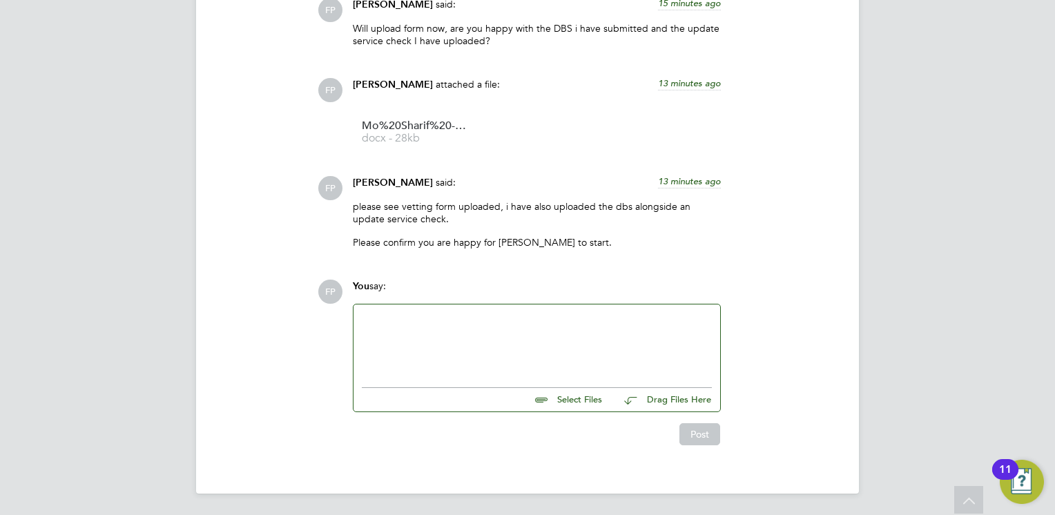
click at [536, 388] on div "Select Files Drag Files Here" at bounding box center [537, 395] width 350 height 31
click at [525, 362] on div at bounding box center [537, 342] width 350 height 59
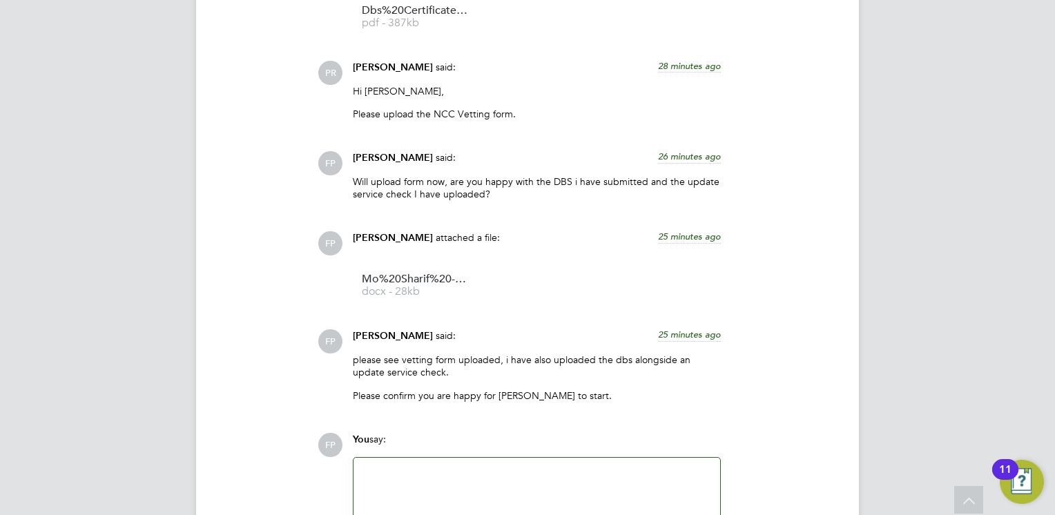
scroll to position [2369, 0]
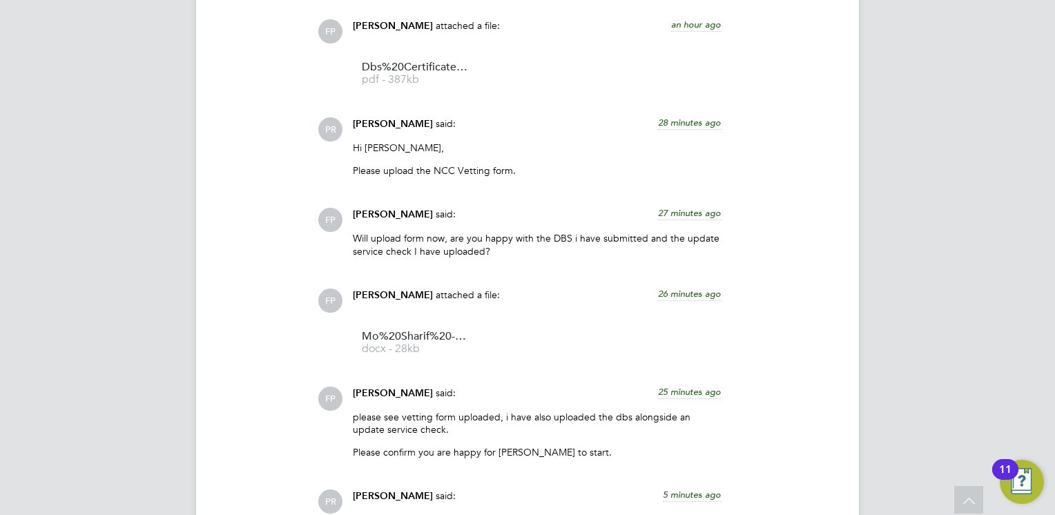
scroll to position [1726, 0]
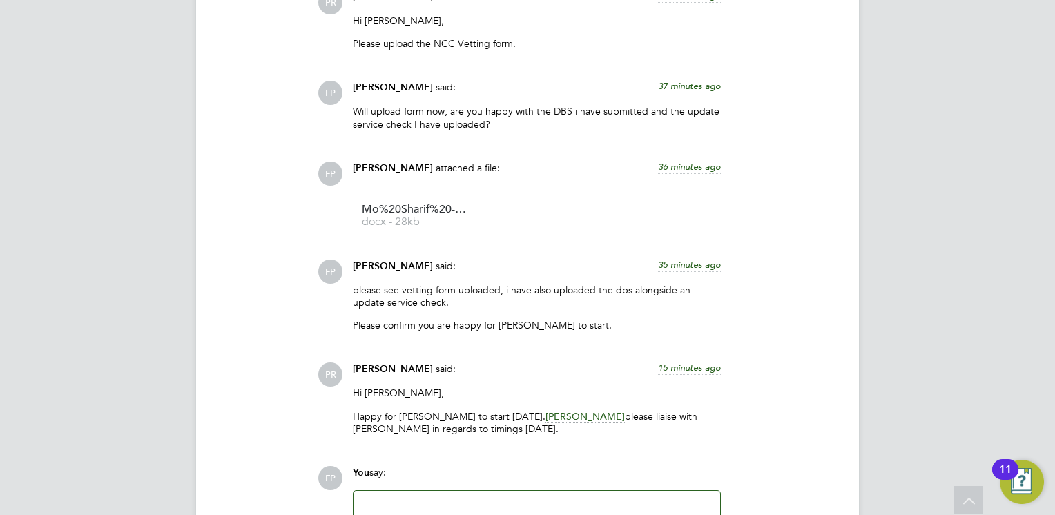
scroll to position [1913, 0]
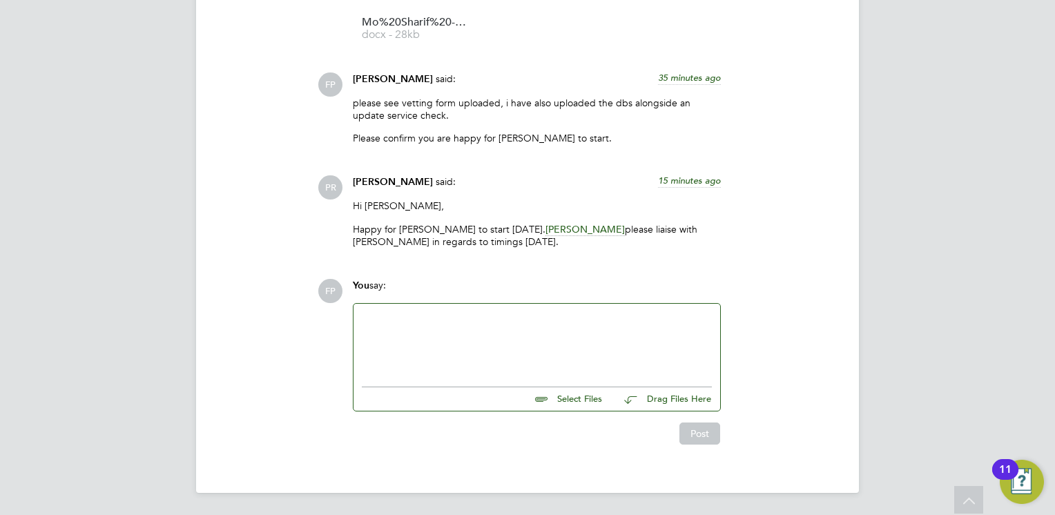
click at [527, 329] on div at bounding box center [537, 341] width 350 height 59
click at [692, 434] on button "Post" at bounding box center [699, 433] width 41 height 22
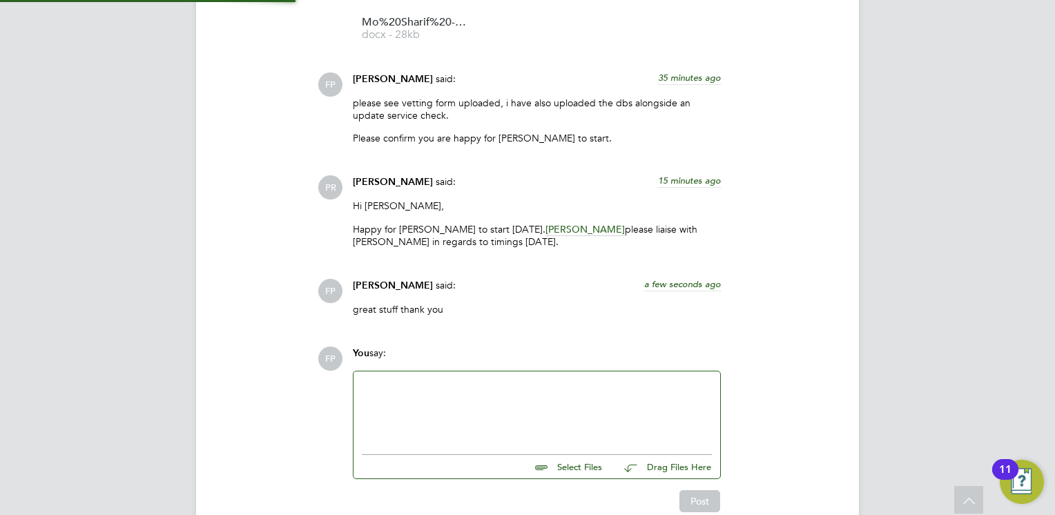
scroll to position [1980, 0]
